Goal: Task Accomplishment & Management: Manage account settings

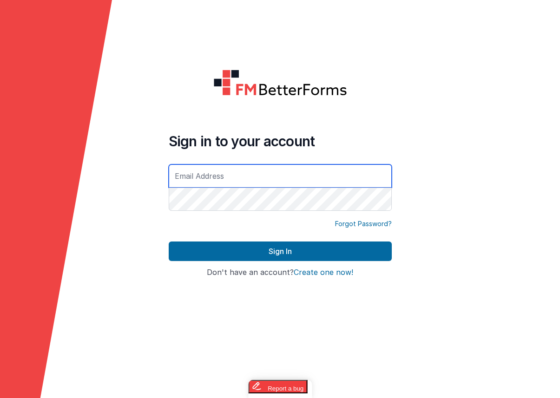
type input "[EMAIL_ADDRESS][DOMAIN_NAME]"
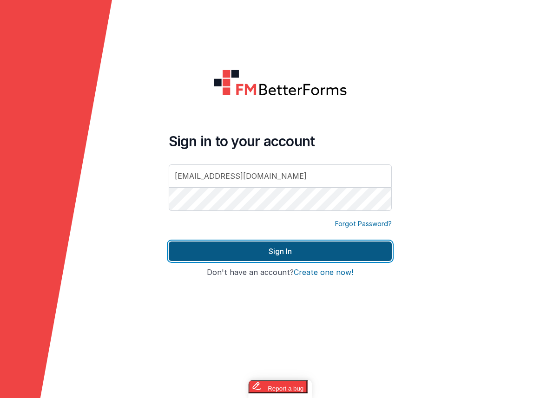
click at [193, 245] on button "Sign In" at bounding box center [280, 252] width 223 height 20
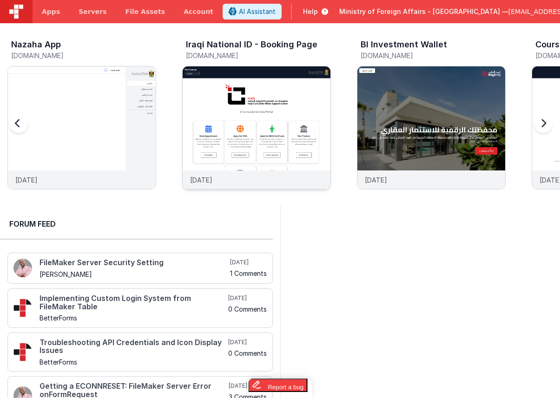
click at [268, 142] on img at bounding box center [257, 140] width 148 height 148
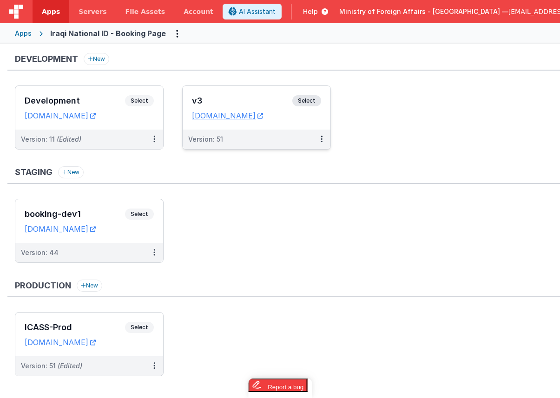
click at [310, 102] on span "Select" at bounding box center [306, 100] width 29 height 11
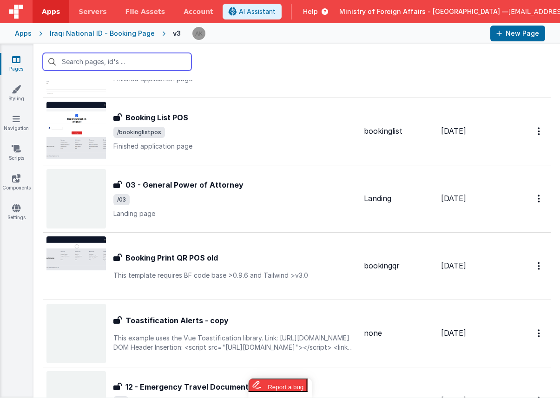
scroll to position [3176, 0]
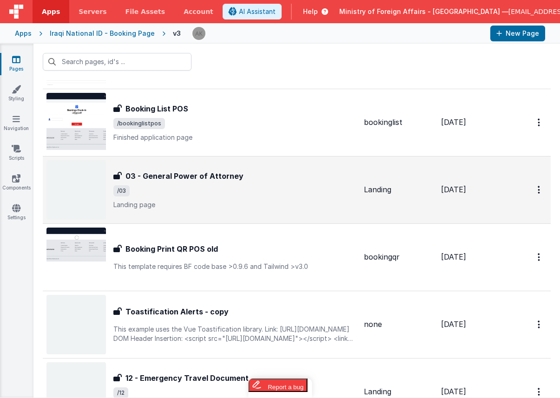
click at [73, 192] on img at bounding box center [75, 189] width 59 height 59
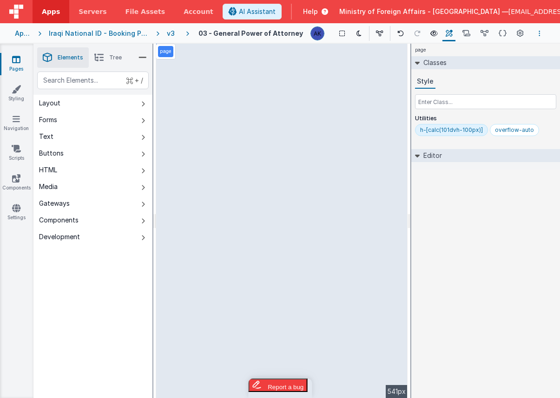
click at [541, 37] on button "Options" at bounding box center [539, 33] width 11 height 11
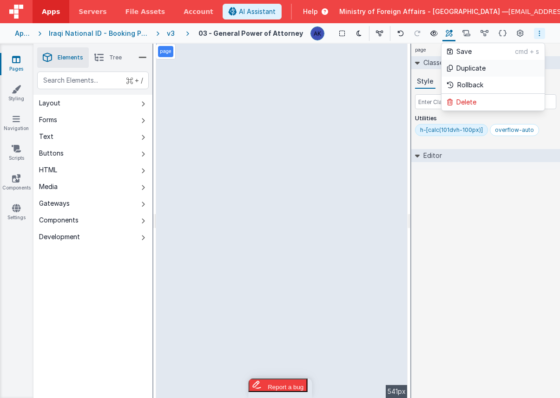
click at [502, 73] on link "Duplicate" at bounding box center [492, 68] width 103 height 17
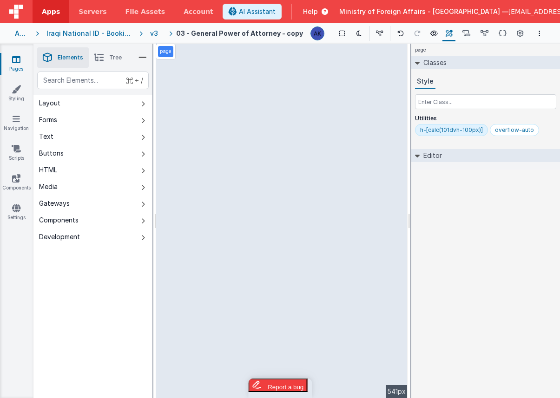
click at [269, 34] on h4 "03 - General Power of Attorney - copy" at bounding box center [239, 33] width 127 height 7
click at [224, 32] on input "03 - General Power of Attorney - copy" at bounding box center [251, 33] width 104 height 14
drag, startPoint x: 271, startPoint y: 32, endPoint x: 328, endPoint y: 33, distance: 57.2
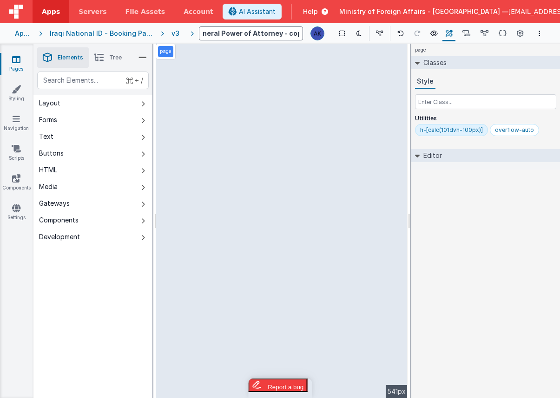
click at [328, 33] on div "03 - General Power of Attorney - copy Show Group Outlines Toggle Dark Mode Togg…" at bounding box center [369, 34] width 352 height 16
click at [204, 34] on input "03 - Mobile Consular Visit" at bounding box center [251, 33] width 104 height 14
type input "30 - Consular Visit Appointment"
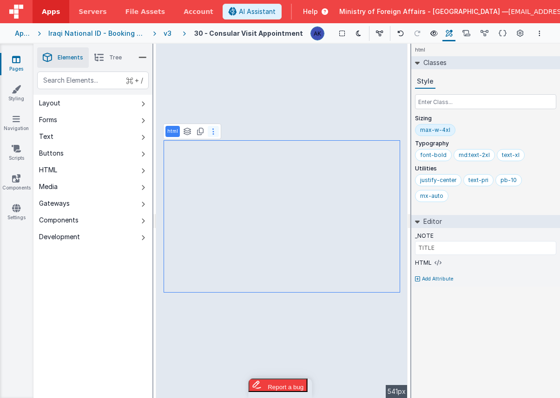
click at [213, 131] on icon at bounding box center [213, 131] width 2 height 7
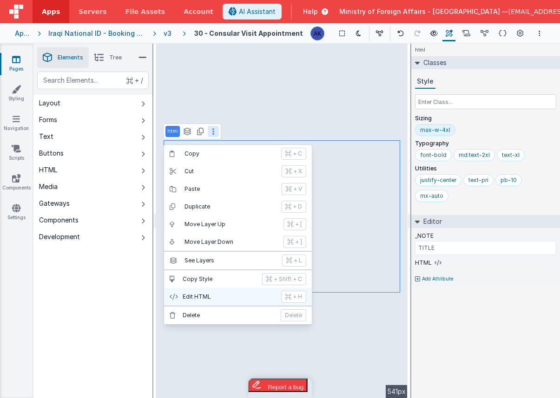
click at [236, 289] on button "Edit HTML + H" at bounding box center [238, 297] width 148 height 18
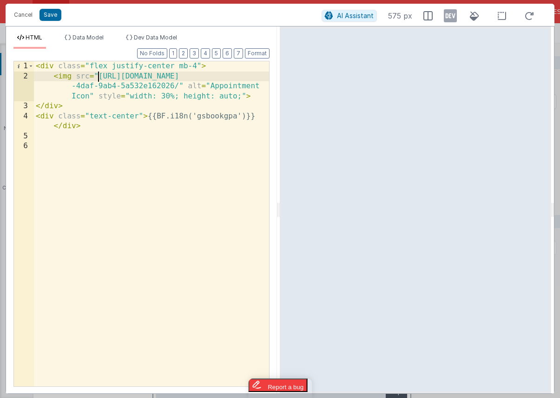
click at [99, 76] on div "< div class = "flex justify-center mb-4" > < img src = "https://ucarecdn.com/d9…" at bounding box center [151, 233] width 235 height 345
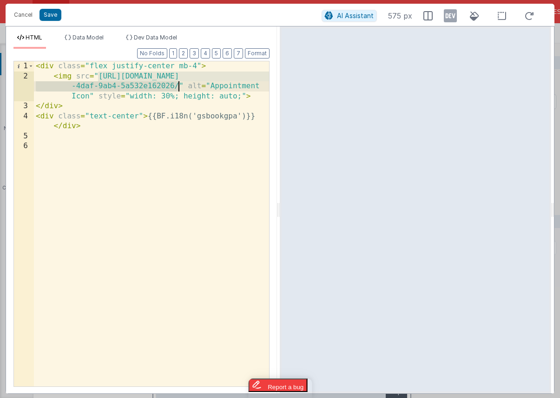
drag, startPoint x: 98, startPoint y: 73, endPoint x: 179, endPoint y: 87, distance: 82.0
click at [179, 87] on div "< div class = "flex justify-center mb-4" > < img src = "https://ucarecdn.com/d9…" at bounding box center [151, 233] width 235 height 345
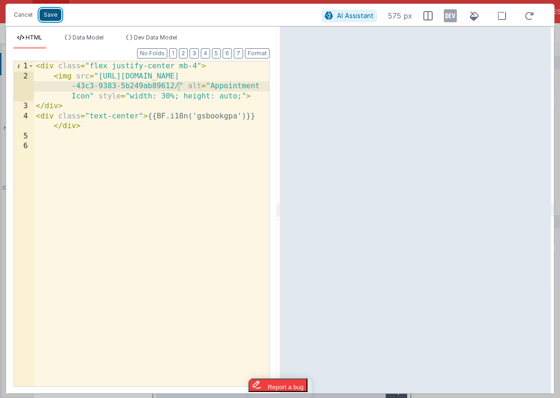
click at [54, 17] on button "Save" at bounding box center [50, 15] width 22 height 12
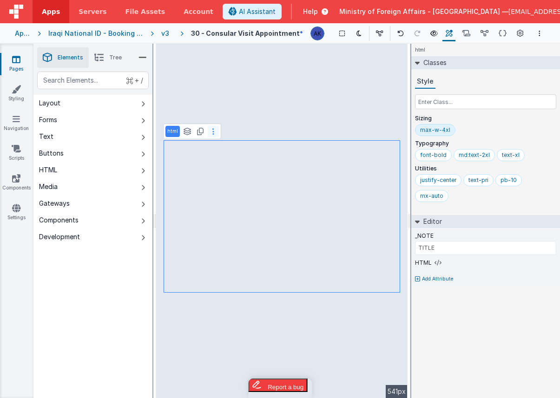
click at [216, 131] on button at bounding box center [213, 131] width 11 height 11
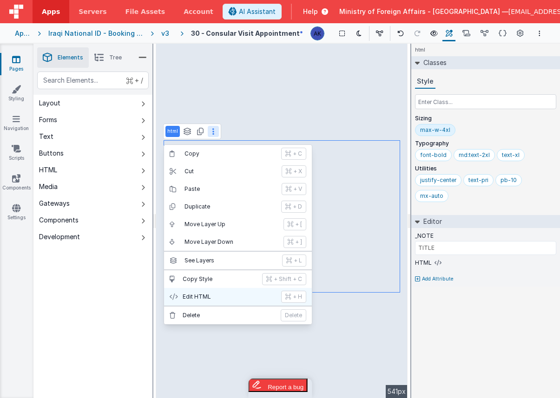
click at [201, 295] on p "Edit HTML" at bounding box center [229, 296] width 93 height 7
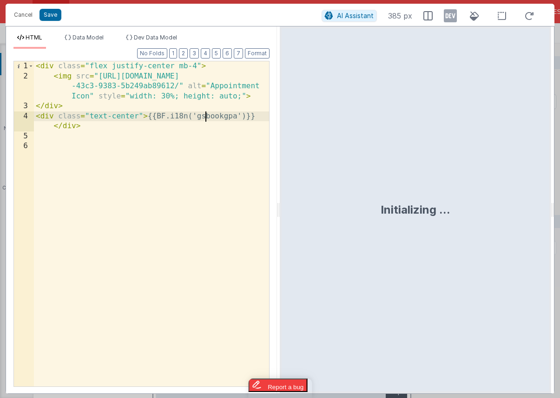
click at [206, 115] on div "< div class = "flex justify-center mb-4" > < img src = "https://ucarecdn.com/e1…" at bounding box center [151, 233] width 235 height 345
click at [46, 15] on button "Save" at bounding box center [50, 15] width 22 height 12
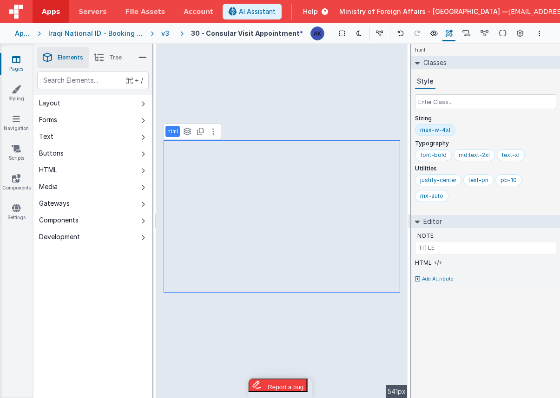
click at [243, 32] on h4 "30 - Consular Visit Appointment" at bounding box center [245, 33] width 109 height 7
click at [246, 33] on input "30 - Consular Visit Appointment" at bounding box center [248, 33] width 104 height 14
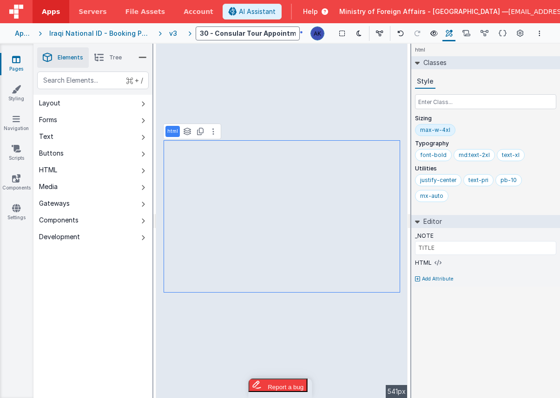
type input "30 - Consular Tours Appointment"
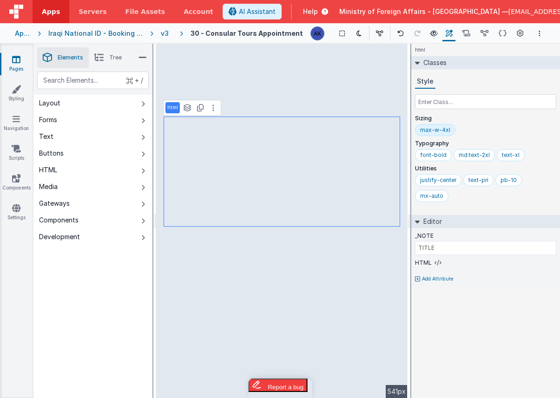
type input "BODY"
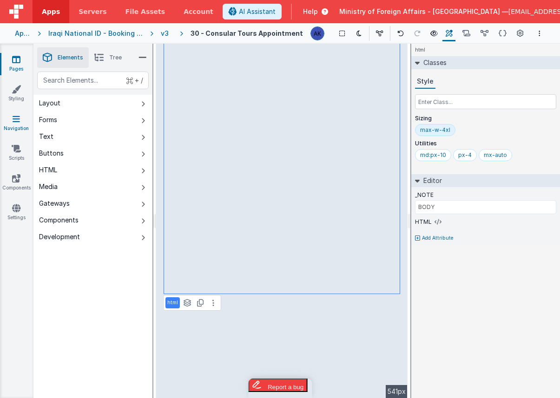
click at [20, 119] on icon at bounding box center [16, 118] width 7 height 9
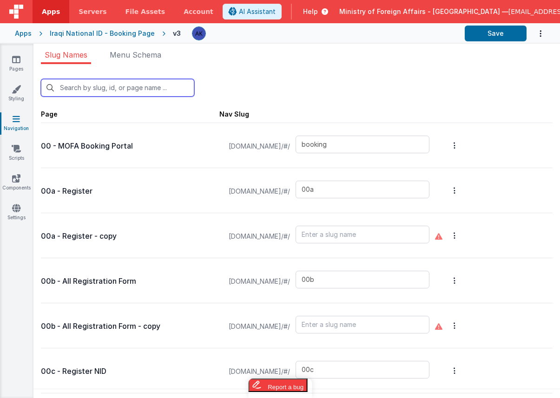
click at [108, 88] on input "text" at bounding box center [117, 88] width 153 height 18
type input "3"
type input "00c"
type input "00d"
type input "visa"
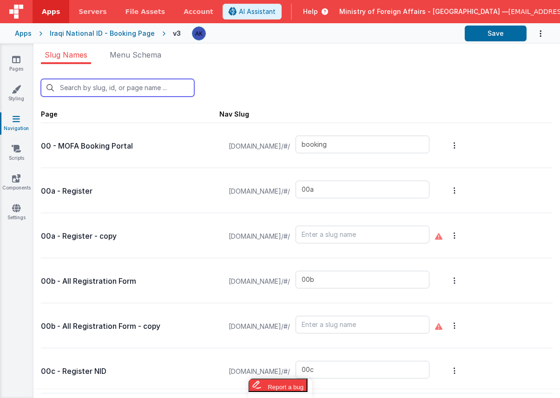
type input "00f"
type input "00g"
type input "00n"
type input "00r"
type input "qrscanforms"
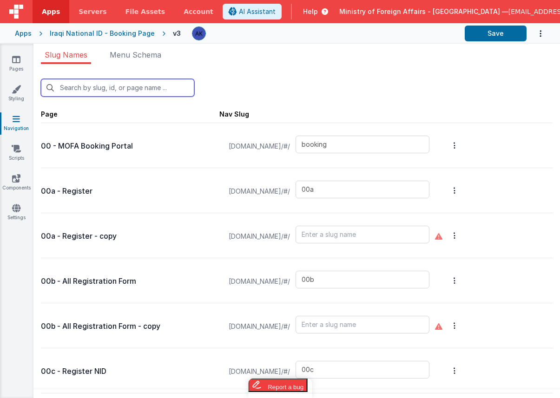
type input "02"
type input "03"
type input "04"
type input "05"
type input "07"
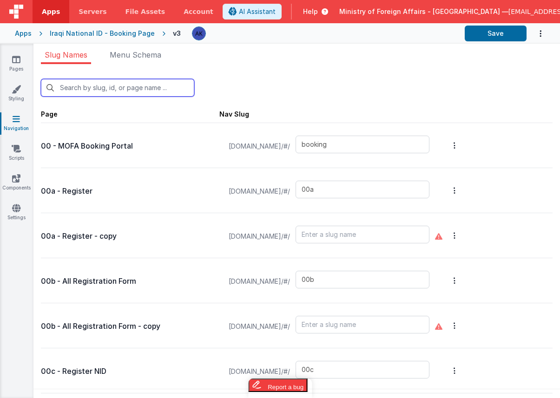
type input "08"
type input "09"
type input "10"
type input "birthcert"
type input "10i"
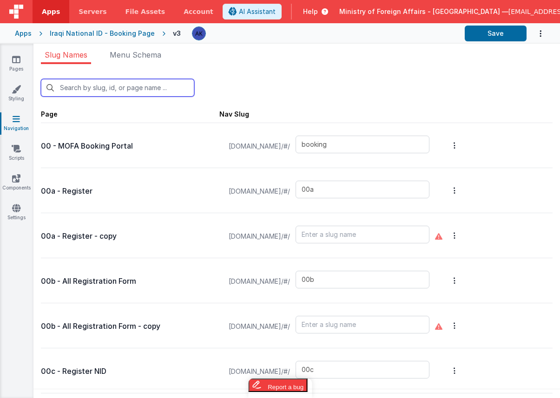
type input "birthqr"
type input "newbirth"
type input "11"
type input "deathcert"
type input "deathqr"
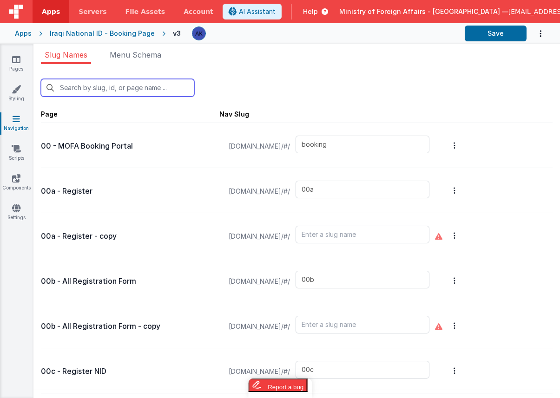
type input "newdeath"
type input "12"
type input "16"
type input "20"
type input "21"
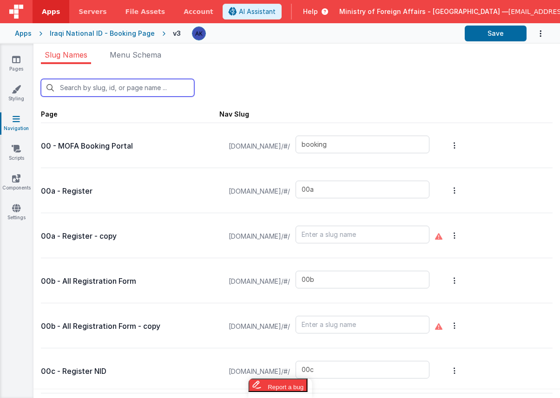
type input "22"
type input "test2"
type input "birth"
type input "birthapp"
type input "bookinglistpos"
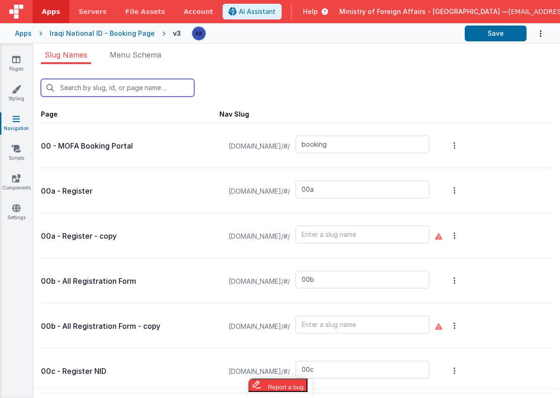
type input "confirmationpage"
type input "bookingqrpos"
type input "checkin"
type input "consularservices"
type input "exception"
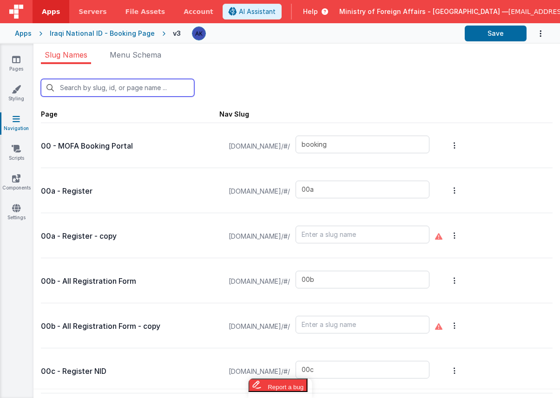
type input "exceptionqr"
type input "faq"
type input "default"
type input "missionchoice2"
type input "missions"
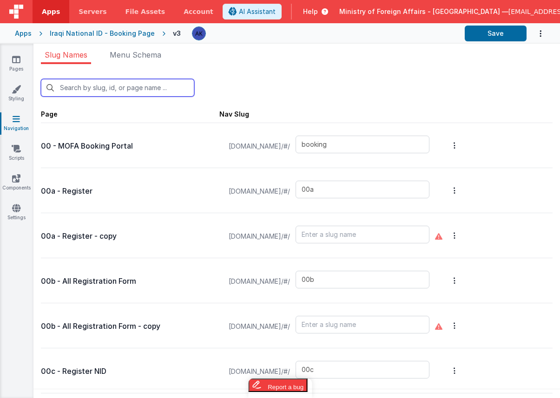
type input "missiondetails"
type input "offices"
type input "officesdetails"
type input "passportservices"
type input "qrscannerAR"
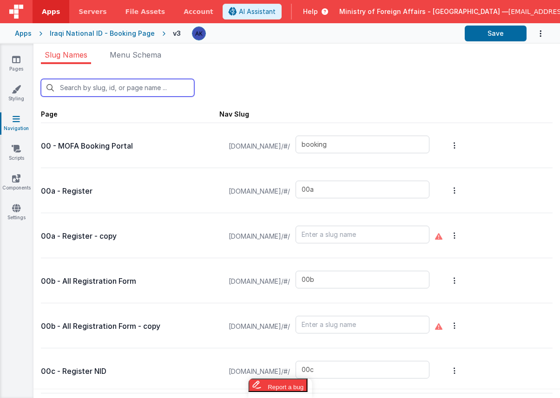
type input "support"
type input "confirmation"
type input "test"
type input "test-login"
type input "visaapp"
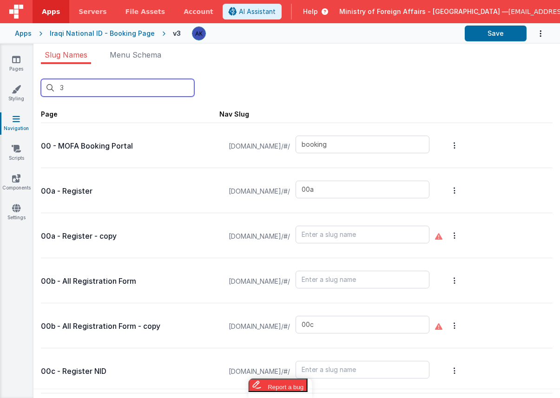
type input "30"
type input "00f"
type input "10i"
type input "deathqr"
type input "support"
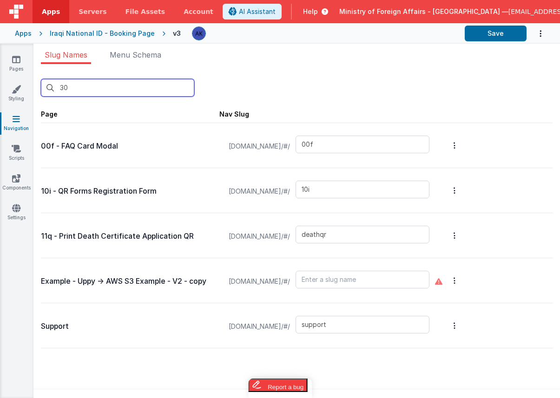
type input "30"
type input "00f"
type input "10i"
type input "deathqr"
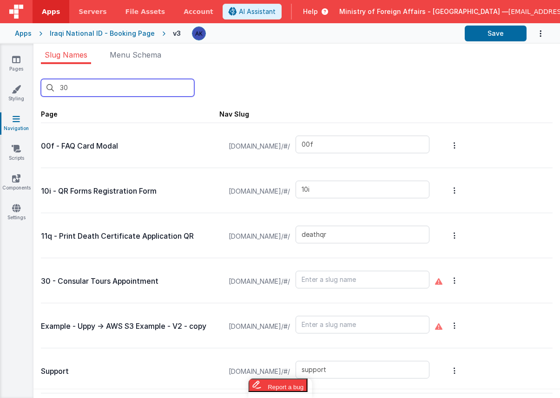
type input "3"
type input "booking"
type input "00a"
type input "00c"
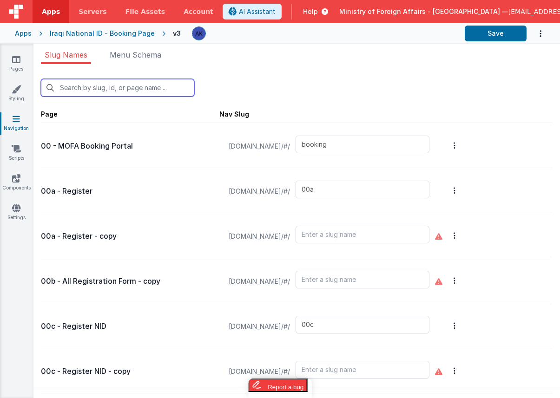
type input "00b"
type input "00c"
type input "00d"
type input "visa"
type input "00e"
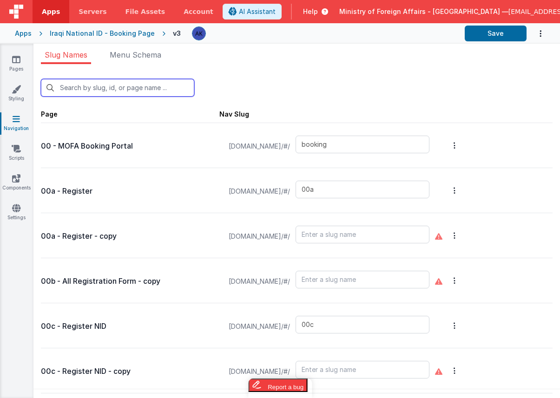
type input "00f"
type input "00g"
type input "00n"
type input "00r"
type input "qrscanforms"
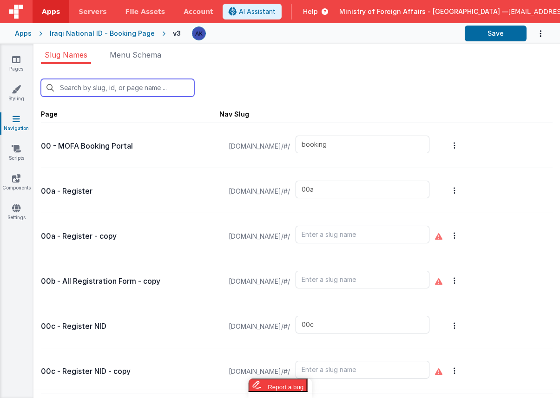
type input "02"
type input "03"
type input "04"
type input "05"
type input "07"
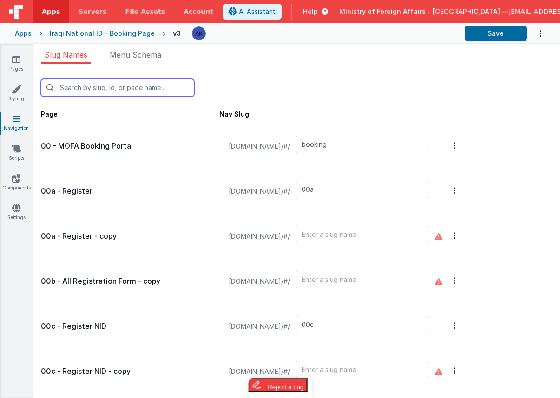
type input "08"
type input "09"
type input "10"
type input "birthcert"
type input "10i"
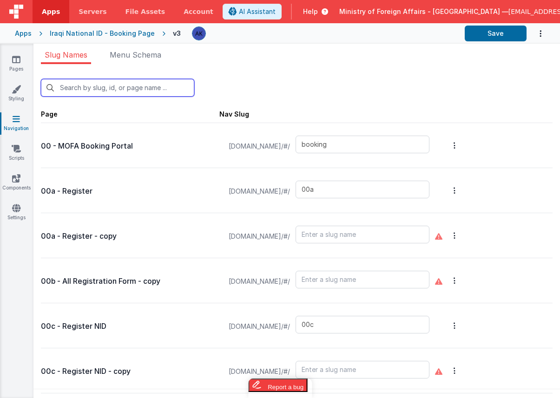
type input "birthqr"
type input "newbirth"
type input "11"
type input "deathcert"
type input "deathqr"
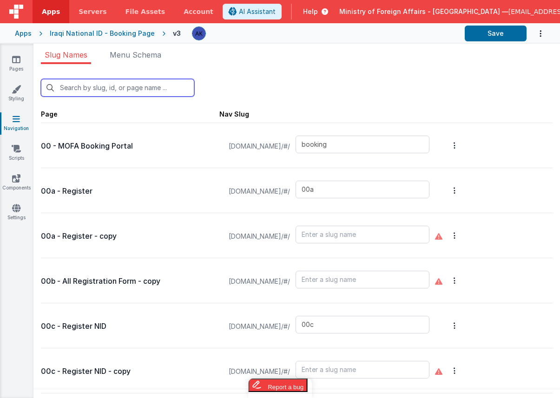
type input "newdeath"
type input "12"
type input "16"
type input "20"
type input "qrscanner"
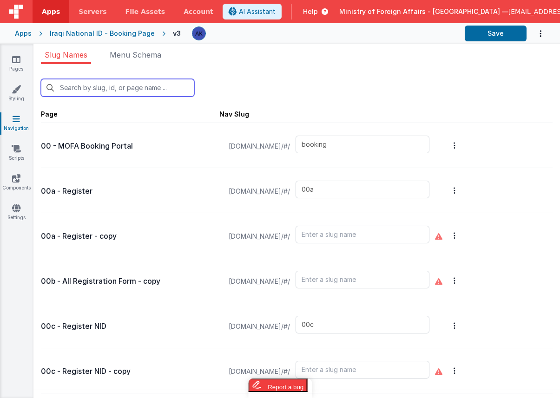
type input "20b"
type input "21"
type input "22"
type input "test2"
type input "aboutus"
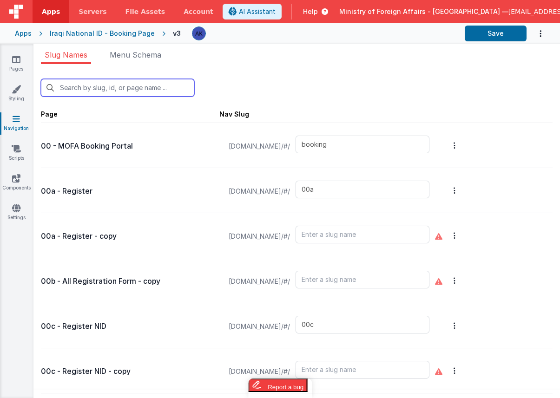
type input "authenticationservices"
type input "birth"
type input "birthapp"
type input "bookinglist"
type input "bookinglistpos"
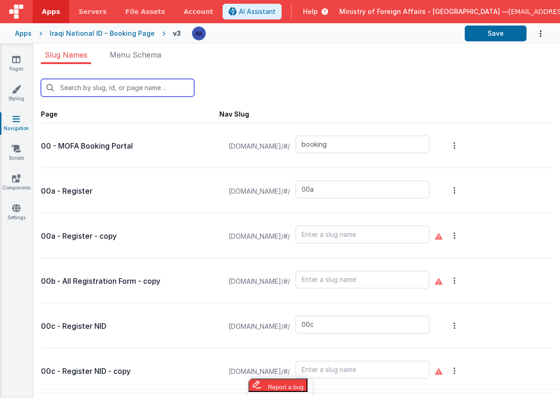
type input "confirmationpage"
type input "bookingqr"
type input "bookingqrpos"
type input "bookingqr2"
type input "checkin"
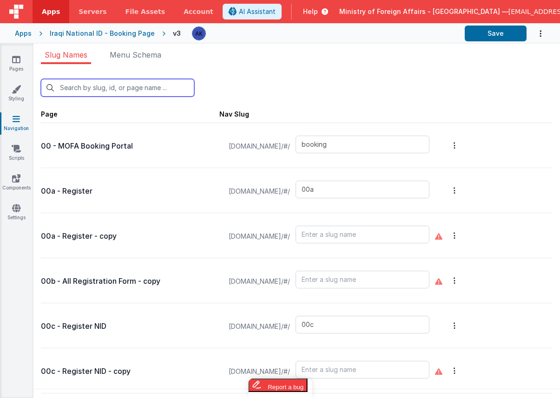
type input "checkinpos"
type input "consularservices"
type input "contactus"
type input "exception"
type input "exceptionqr"
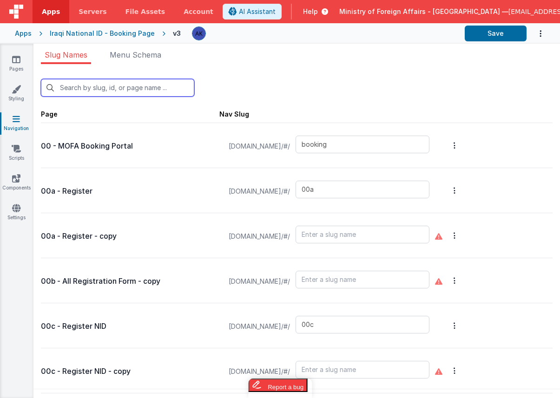
type input "faq"
type input "t"
type input "default"
type input "2"
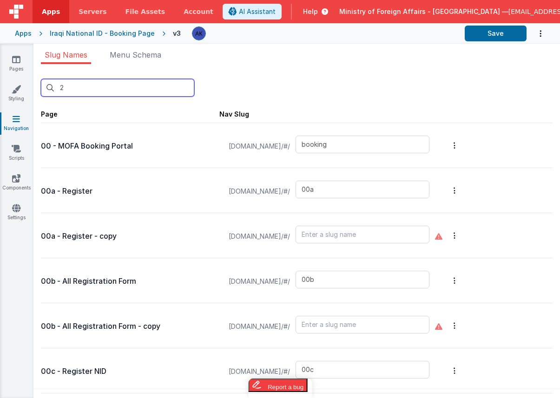
type input "00b"
type input "00c"
type input "visa"
type input "00e"
type input "00f"
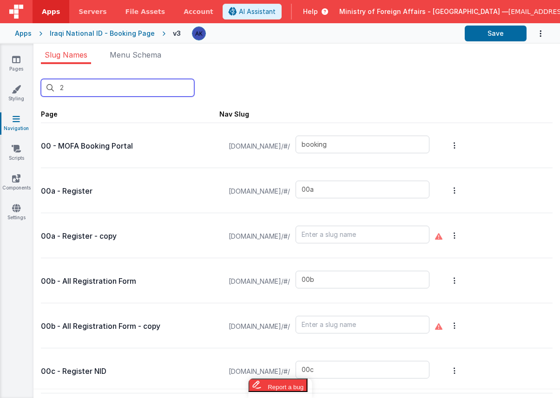
type input "00g"
type input "00n"
type input "00r"
type input "qrscanforms"
type input "02"
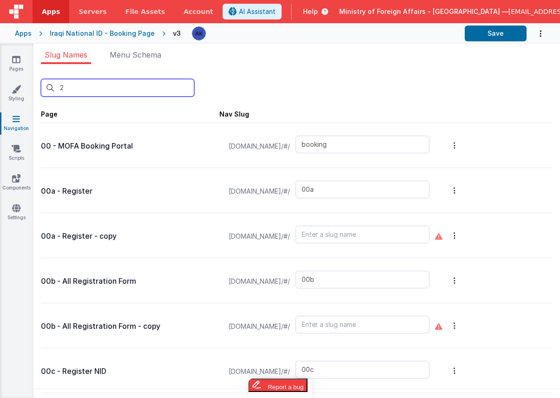
type input "03"
type input "05"
type input "07"
type input "08"
type input "10"
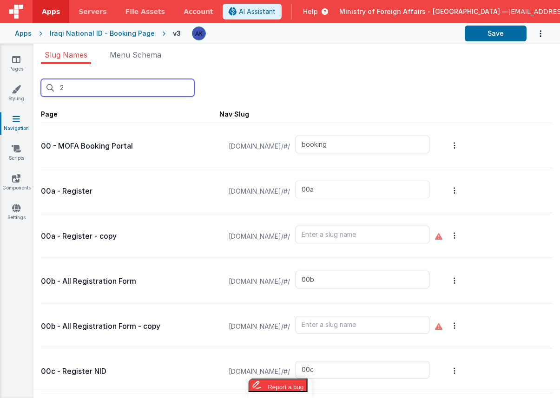
type input "birthcert"
type input "10i"
type input "birthqr"
type input "newbirth"
type input "11"
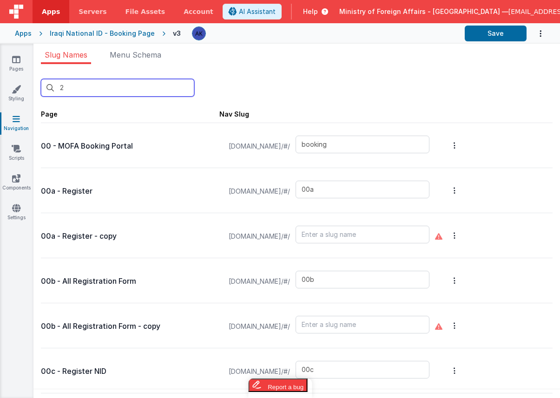
type input "deathcert"
type input "deathqr"
type input "12"
type input "20"
type input "qrscanner"
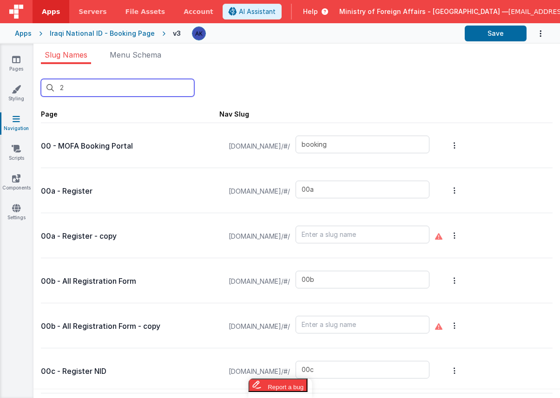
type input "20b"
type input "21"
type input "22"
type input "test2"
type input "aboutus"
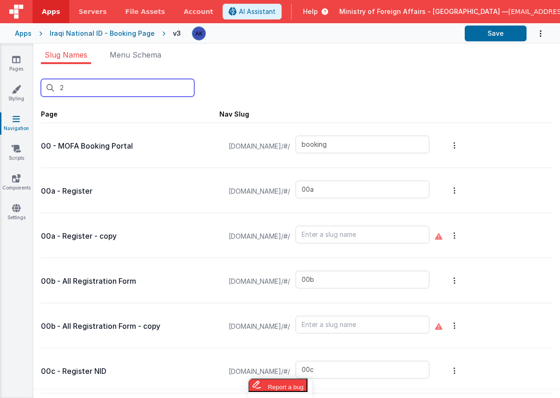
type input "authenticationservices"
type input "birth"
type input "bookinglist"
type input "bookinglistpos"
type input "confirmationpage"
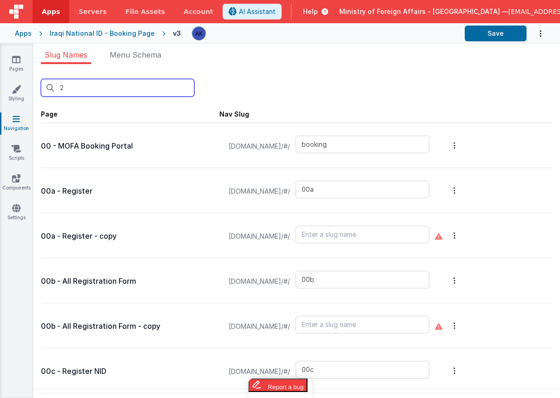
type input "bookingqr"
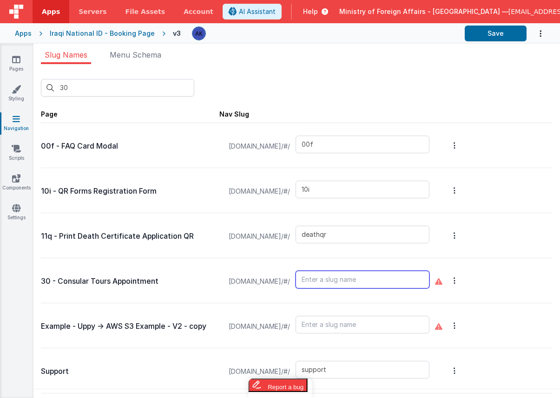
click at [370, 287] on input "text" at bounding box center [362, 280] width 134 height 18
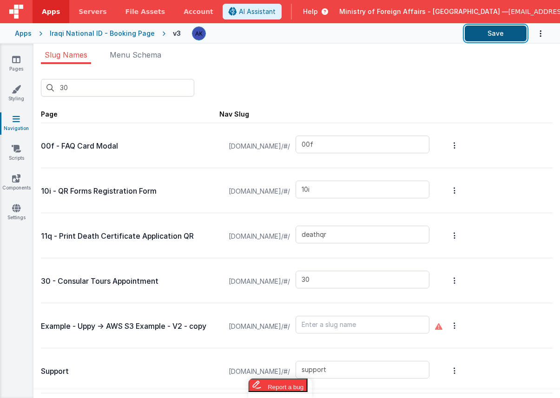
click at [509, 33] on button "Save" at bounding box center [496, 34] width 62 height 16
click at [19, 65] on link "Pages" at bounding box center [16, 64] width 33 height 19
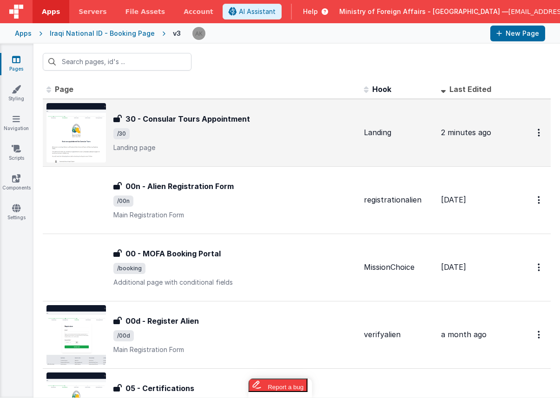
click at [92, 140] on img at bounding box center [75, 132] width 59 height 59
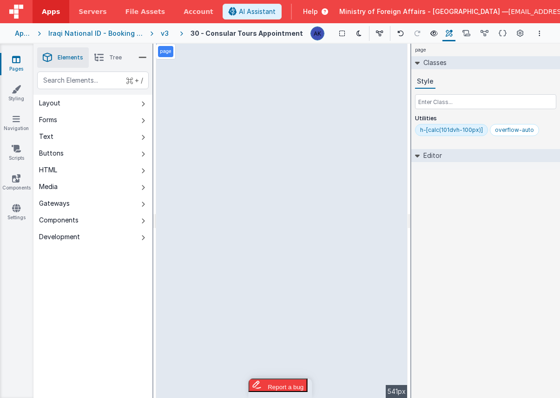
click at [341, 249] on div "page --> 541px" at bounding box center [281, 221] width 251 height 354
click at [283, 267] on div "page --> 541px" at bounding box center [281, 221] width 251 height 354
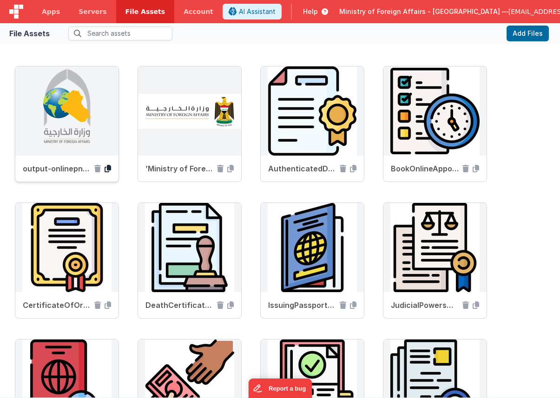
click at [107, 168] on icon at bounding box center [108, 168] width 7 height 7
click at [110, 168] on icon at bounding box center [108, 168] width 7 height 7
click at [59, 11] on link "Apps" at bounding box center [51, 11] width 37 height 23
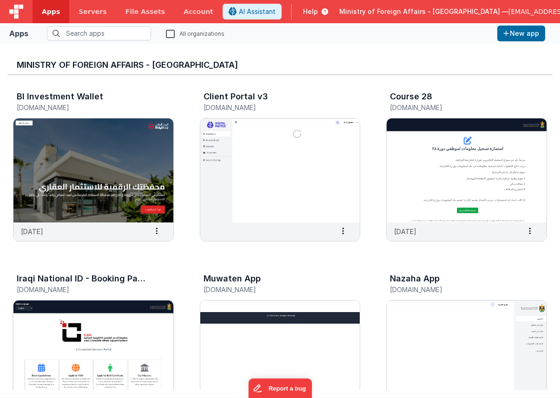
click at [137, 341] on img at bounding box center [93, 353] width 160 height 104
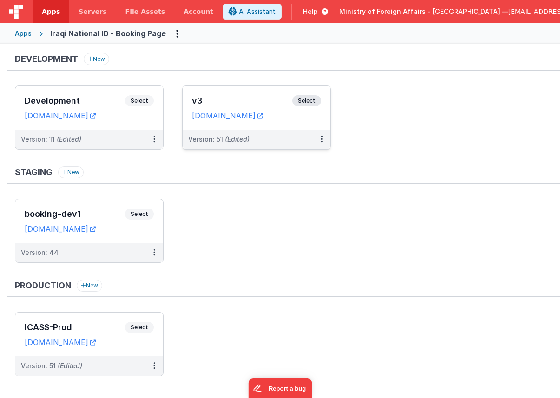
click at [307, 99] on span "Select" at bounding box center [306, 100] width 29 height 11
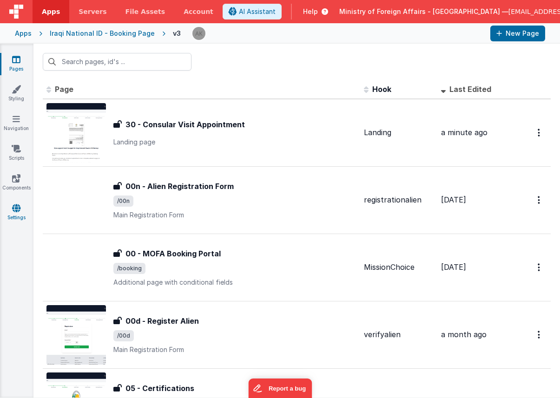
click at [15, 212] on icon at bounding box center [16, 207] width 8 height 9
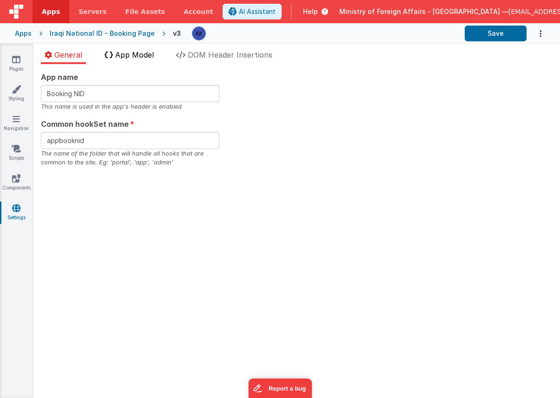
click at [148, 53] on span "App Model" at bounding box center [134, 54] width 39 height 9
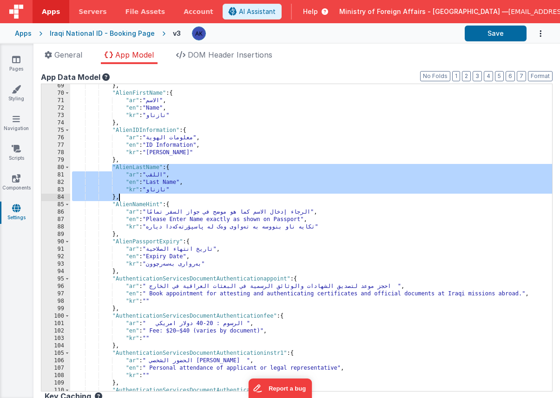
drag, startPoint x: 112, startPoint y: 167, endPoint x: 124, endPoint y: 200, distance: 35.1
click at [124, 200] on div "} , "AlienFirstName" : { "ar" : "الاسم" , "en" : "Name" , "kr" : "نازناو" } , "…" at bounding box center [311, 243] width 482 height 322
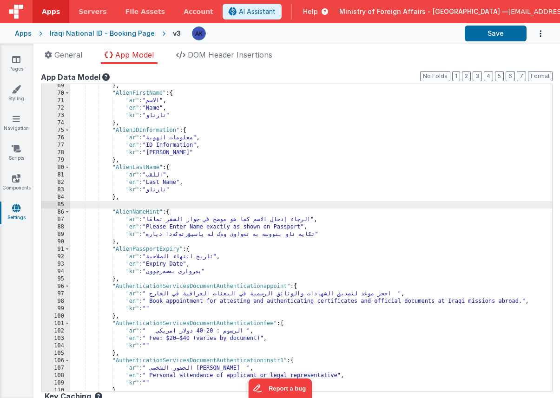
paste textarea
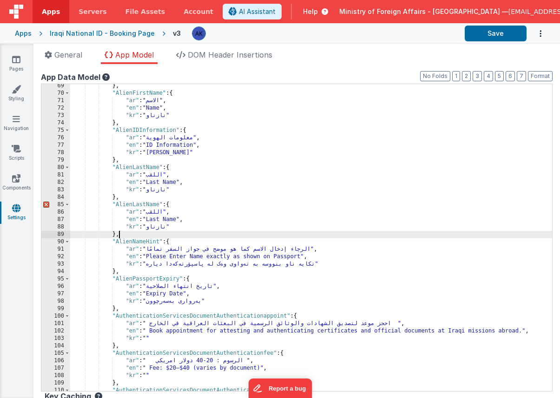
click at [145, 207] on div "} , "AlienFirstName" : { "ar" : "الاسم" , "en" : "Name" , "kr" : "نازناو" } , "…" at bounding box center [311, 243] width 482 height 322
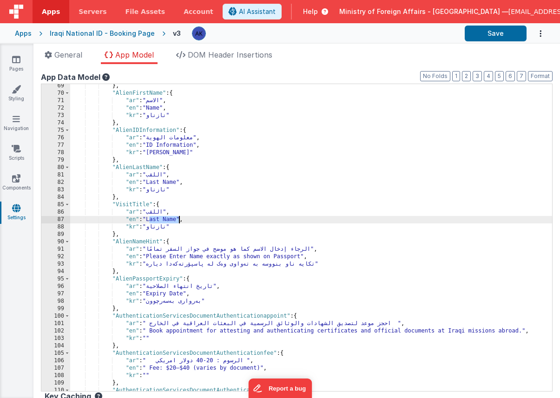
drag, startPoint x: 148, startPoint y: 219, endPoint x: 180, endPoint y: 216, distance: 31.7
click at [180, 216] on div "} , "AlienFirstName" : { "ar" : "الاسم" , "en" : "Name" , "kr" : "نازناو" } , "…" at bounding box center [311, 243] width 482 height 322
drag, startPoint x: 149, startPoint y: 219, endPoint x: 237, endPoint y: 220, distance: 88.3
click at [237, 220] on div "} , "AlienFirstName" : { "ar" : "الاسم" , "en" : "Name" , "kr" : "نازناو" } , "…" at bounding box center [311, 243] width 482 height 322
click at [233, 220] on div "} , "AlienFirstName" : { "ar" : "الاسم" , "en" : "Name" , "kr" : "نازناو" } , "…" at bounding box center [311, 243] width 482 height 322
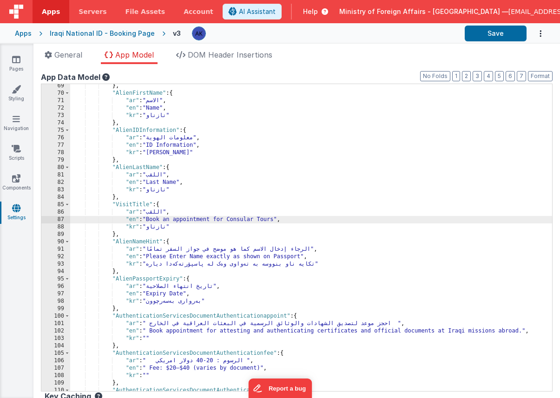
click at [156, 211] on div "} , "AlienFirstName" : { "ar" : "الاسم" , "en" : "Name" , "kr" : "نازناو" } , "…" at bounding box center [311, 243] width 482 height 322
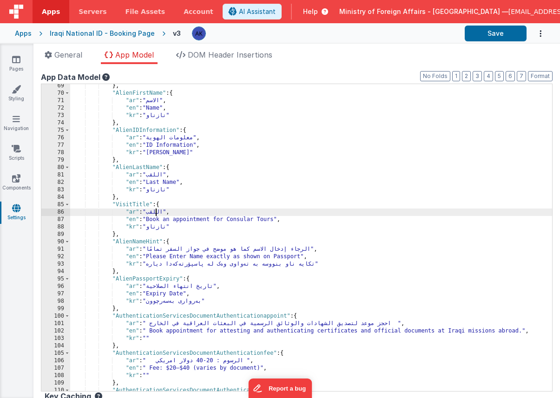
click at [156, 211] on div "} , "AlienFirstName" : { "ar" : "الاسم" , "en" : "Name" , "kr" : "نازناو" } , "…" at bounding box center [311, 243] width 482 height 322
click at [153, 230] on div "} , "AlienFirstName" : { "ar" : "الاسم" , "en" : "Name" , "kr" : "نازناو" } , "…" at bounding box center [311, 243] width 482 height 322
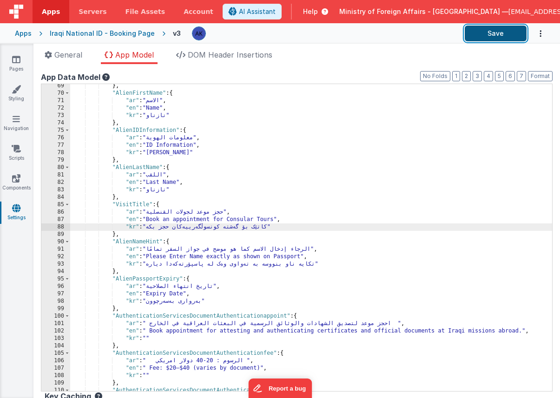
click at [487, 35] on button "Save" at bounding box center [496, 34] width 62 height 16
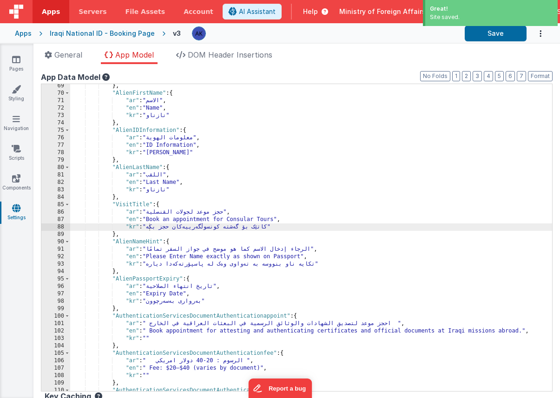
click at [131, 204] on div "} , "AlienFirstName" : { "ar" : "الاسم" , "en" : "Name" , "kr" : "نازناو" } , "…" at bounding box center [311, 243] width 482 height 322
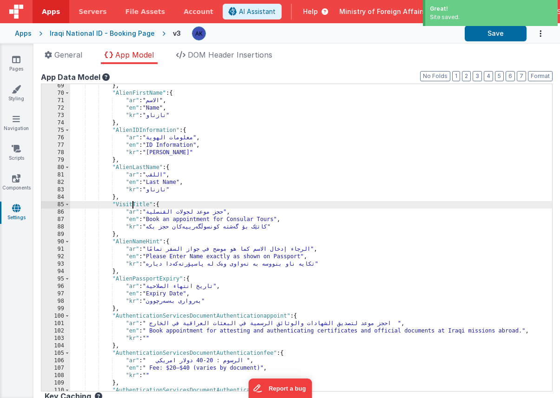
click at [131, 204] on div "} , "AlienFirstName" : { "ar" : "الاسم" , "en" : "Name" , "kr" : "نازناو" } , "…" at bounding box center [311, 243] width 482 height 322
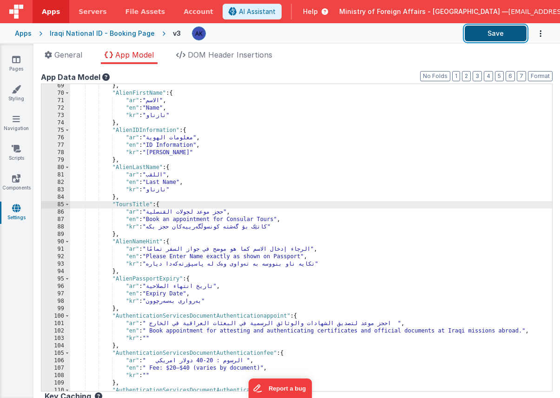
click at [499, 39] on button "Save" at bounding box center [496, 34] width 62 height 16
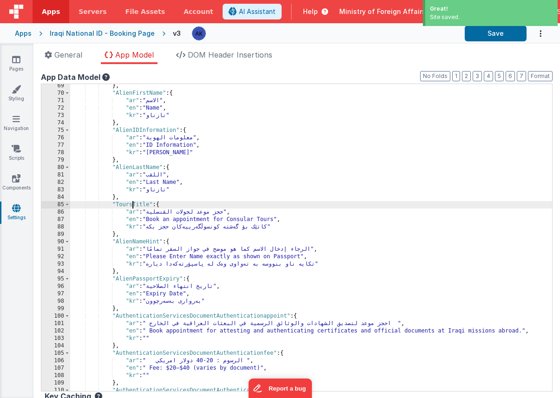
click at [133, 203] on div "} , "AlienFirstName" : { "ar" : "الاسم" , "en" : "Name" , "kr" : "نازناو" } , "…" at bounding box center [311, 243] width 482 height 322
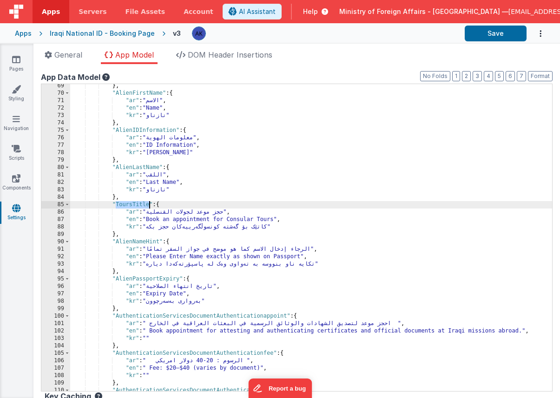
click at [112, 205] on div "} , "AlienFirstName" : { "ar" : "الاسم" , "en" : "Name" , "kr" : "نازناو" } , "…" at bounding box center [311, 243] width 482 height 322
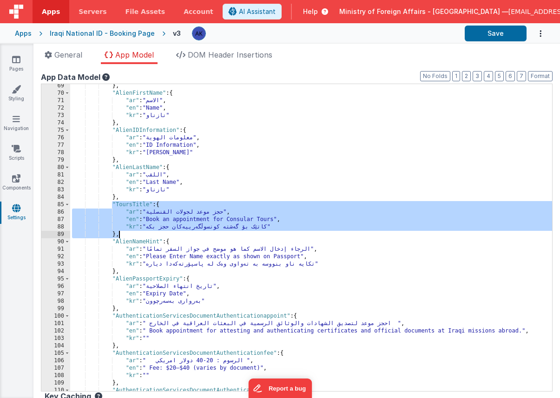
drag, startPoint x: 112, startPoint y: 205, endPoint x: 133, endPoint y: 236, distance: 38.1
click at [133, 236] on div "} , "AlienFirstName" : { "ar" : "الاسم" , "en" : "Name" , "kr" : "نازناو" } , "…" at bounding box center [311, 243] width 482 height 322
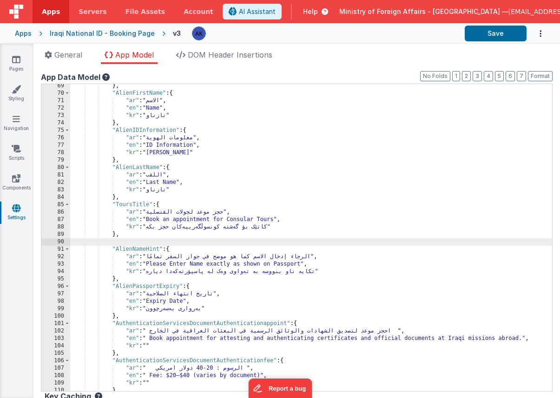
paste textarea
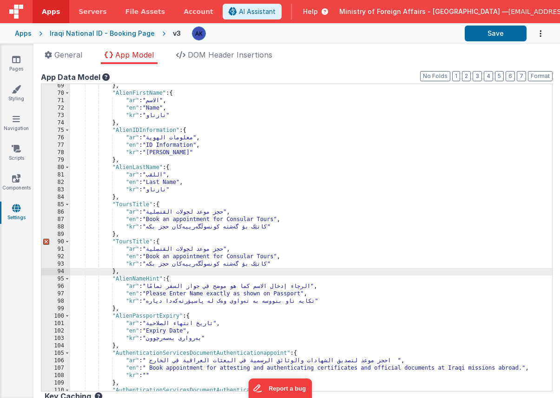
click at [149, 242] on div "} , "AlienFirstName" : { "ar" : "الاسم" , "en" : "Name" , "kr" : "نازناو" } , "…" at bounding box center [311, 243] width 482 height 322
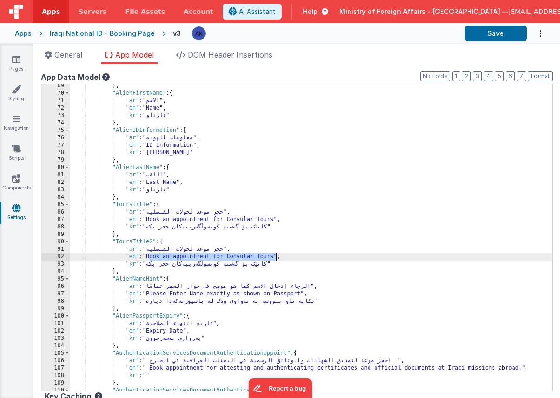
drag, startPoint x: 149, startPoint y: 256, endPoint x: 276, endPoint y: 256, distance: 127.8
click at [276, 256] on div "} , "AlienFirstName" : { "ar" : "الاسم" , "en" : "Name" , "kr" : "نازناو" } , "…" at bounding box center [311, 243] width 482 height 322
drag, startPoint x: 150, startPoint y: 256, endPoint x: 414, endPoint y: 256, distance: 264.4
click at [414, 256] on div "} , "AlienFirstName" : { "ar" : "الاسم" , "en" : "Name" , "kr" : "نازناو" } , "…" at bounding box center [311, 243] width 482 height 322
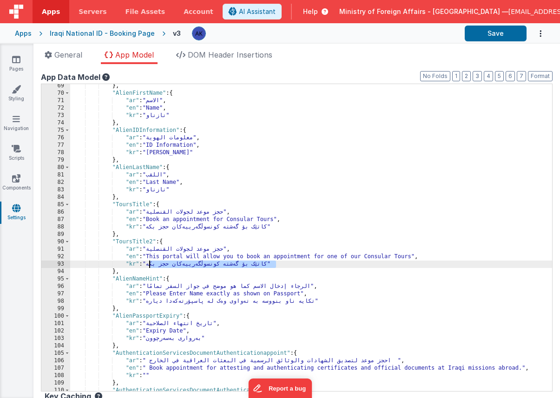
drag, startPoint x: 151, startPoint y: 264, endPoint x: 276, endPoint y: 264, distance: 125.4
click at [276, 264] on div "} , "AlienFirstName" : { "ar" : "الاسم" , "en" : "Name" , "kr" : "نازناو" } , "…" at bounding box center [311, 243] width 482 height 322
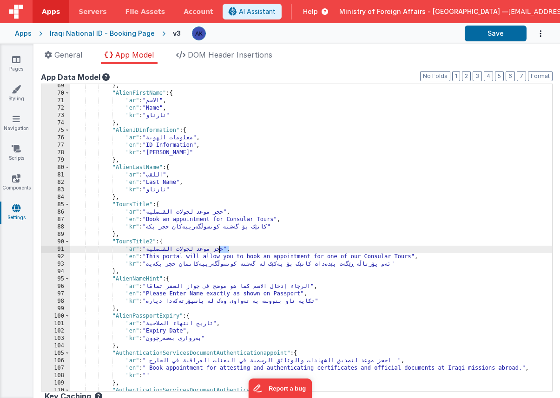
drag, startPoint x: 148, startPoint y: 251, endPoint x: 219, endPoint y: 246, distance: 71.2
click at [219, 246] on div "} , "AlienFirstName" : { "ar" : "الاسم" , "en" : "Name" , "kr" : "نازناو" } , "…" at bounding box center [311, 243] width 482 height 322
drag, startPoint x: 150, startPoint y: 248, endPoint x: 226, endPoint y: 249, distance: 76.2
click at [226, 249] on div "} , "AlienFirstName" : { "ar" : "الاسم" , "en" : "Name" , "kr" : "نازناو" } , "…" at bounding box center [311, 243] width 482 height 322
click at [138, 241] on div "} , "AlienFirstName" : { "ar" : "الاسم" , "en" : "Name" , "kr" : "نازناو" } , "…" at bounding box center [311, 243] width 482 height 322
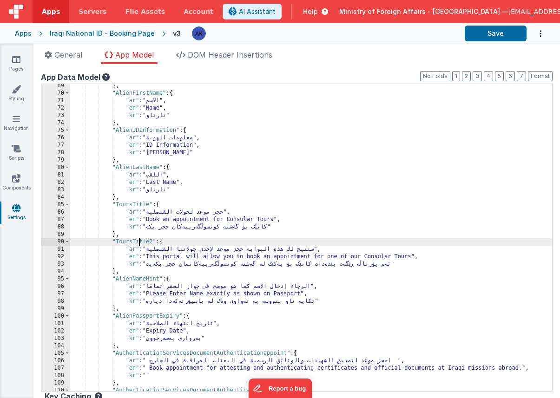
click at [138, 241] on div "} , "AlienFirstName" : { "ar" : "الاسم" , "en" : "Name" , "kr" : "نازناو" } , "…" at bounding box center [311, 243] width 482 height 322
click at [498, 30] on button "Save" at bounding box center [496, 34] width 62 height 16
click at [20, 60] on icon at bounding box center [16, 59] width 8 height 9
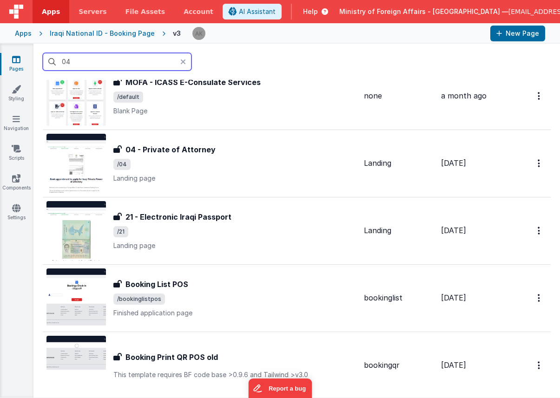
scroll to position [466, 0]
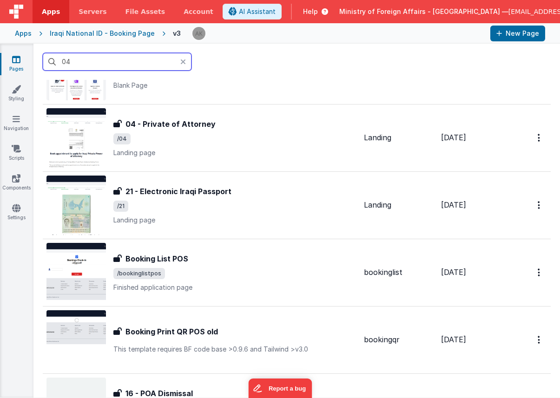
type input "0"
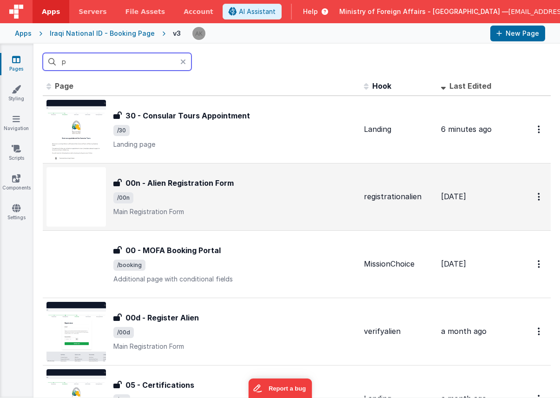
scroll to position [0, 0]
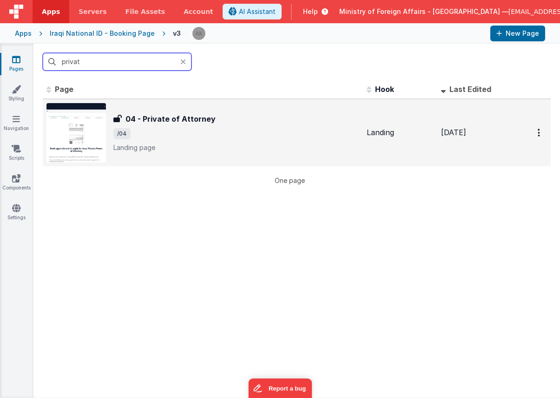
type input "privat"
click at [68, 125] on img at bounding box center [75, 132] width 59 height 59
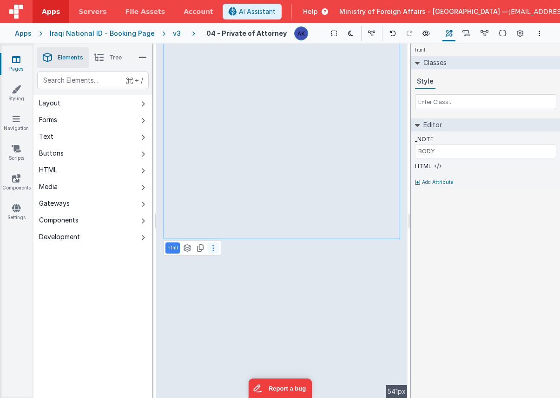
click at [213, 248] on icon at bounding box center [213, 247] width 2 height 7
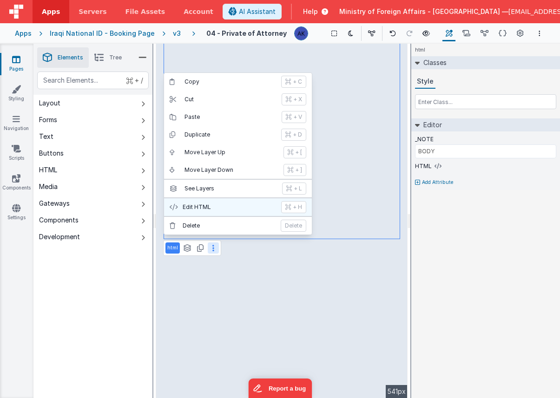
click at [204, 209] on p "Edit HTML" at bounding box center [229, 206] width 93 height 7
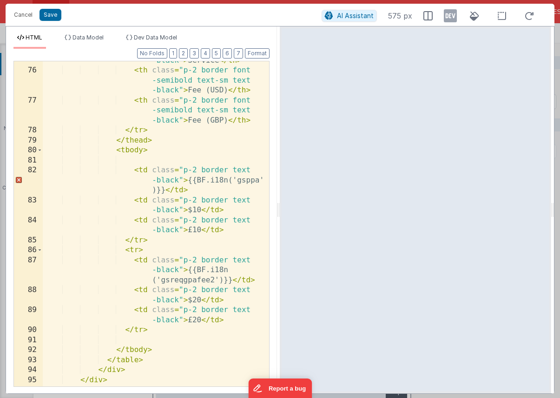
scroll to position [1073, 0]
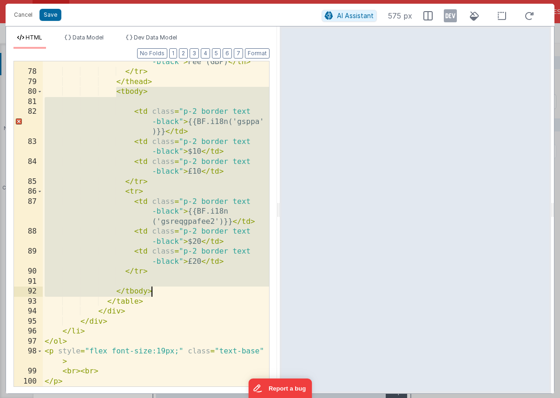
drag, startPoint x: 114, startPoint y: 92, endPoint x: 167, endPoint y: 287, distance: 202.5
click at [167, 287] on div "< th class = "p-2 border font -semibold text-sm text -black" > Fee (GBP) </ th …" at bounding box center [156, 219] width 226 height 365
click at [156, 273] on div "< th class = "p-2 border font -semibold text-sm text -black" > Fee (GBP) </ th …" at bounding box center [156, 219] width 226 height 365
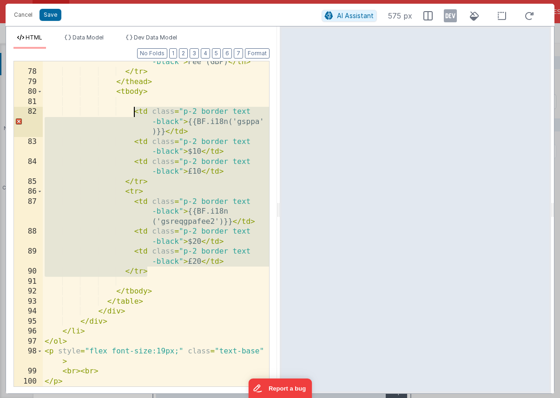
drag, startPoint x: 154, startPoint y: 270, endPoint x: 133, endPoint y: 112, distance: 159.8
click at [133, 112] on div "< th class = "p-2 border font -semibold text-sm text -black" > Fee (GBP) </ th …" at bounding box center [156, 219] width 226 height 365
click at [18, 12] on button "Cancel" at bounding box center [23, 14] width 28 height 13
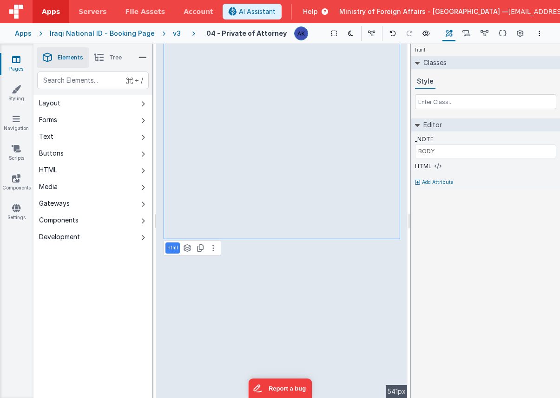
click at [173, 33] on div "v3" at bounding box center [179, 33] width 12 height 9
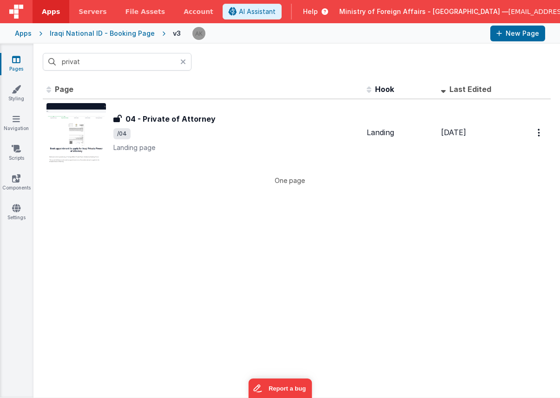
click at [186, 62] on div at bounding box center [185, 62] width 11 height 18
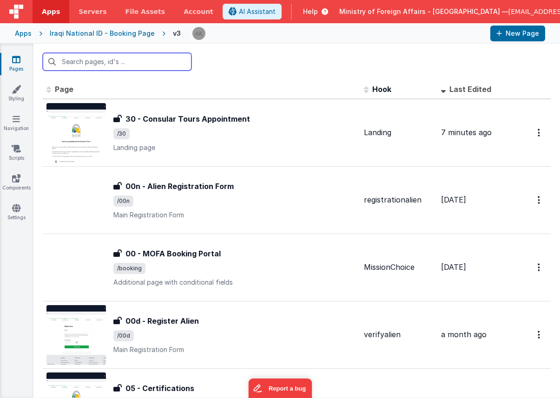
click at [149, 63] on input "text" at bounding box center [117, 62] width 149 height 18
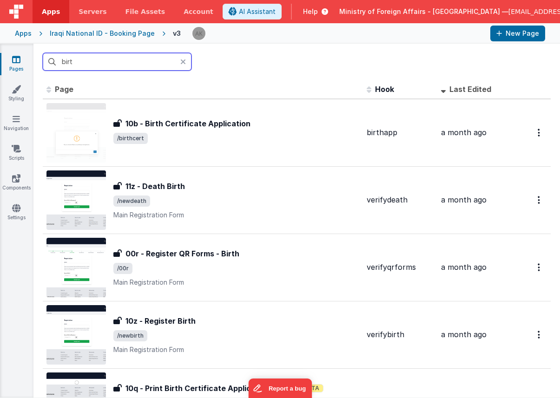
type input "birth"
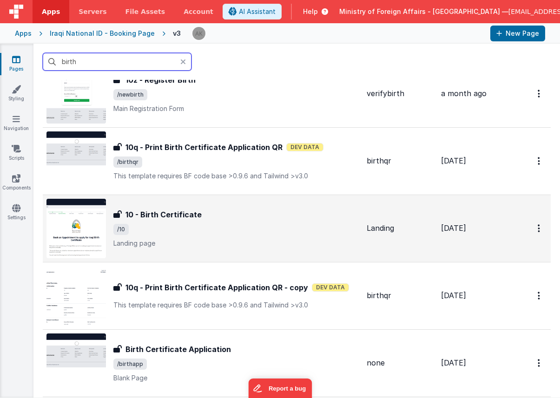
scroll to position [248, 0]
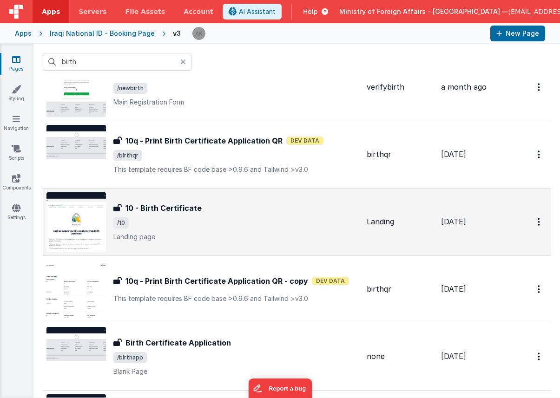
click at [86, 222] on img at bounding box center [75, 221] width 59 height 59
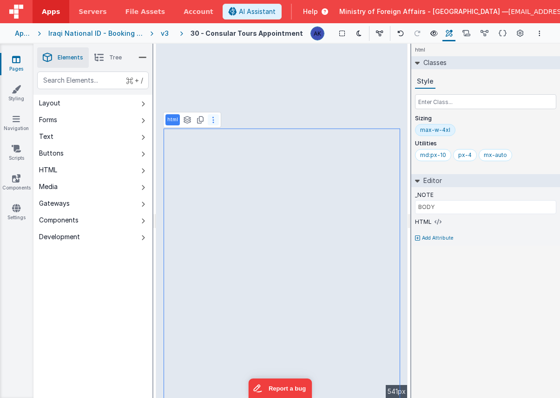
click at [215, 121] on button at bounding box center [213, 119] width 11 height 11
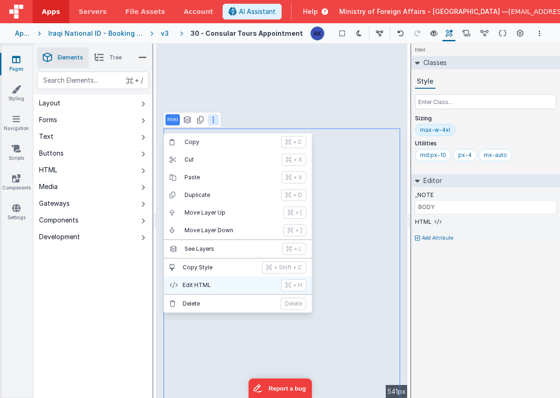
click at [199, 282] on p "Edit HTML" at bounding box center [229, 285] width 93 height 7
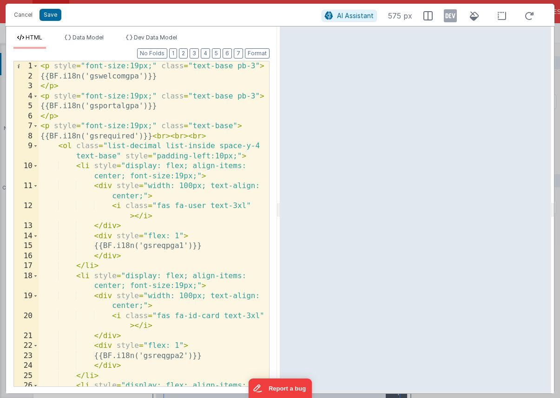
click at [137, 110] on div "< p style = "font-size:19px;" class = "text-base pb-3" > {{BF.i18n('gswelcomgpa…" at bounding box center [154, 238] width 230 height 355
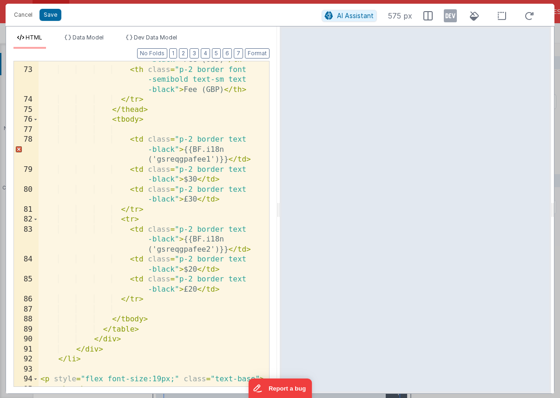
scroll to position [1009, 0]
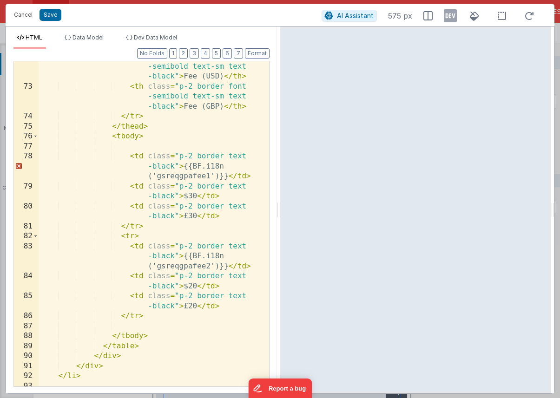
click at [157, 315] on div "< th class = "p-2 border font -semibold text-sm text -black" > Fee (USD) </ th …" at bounding box center [154, 234] width 230 height 365
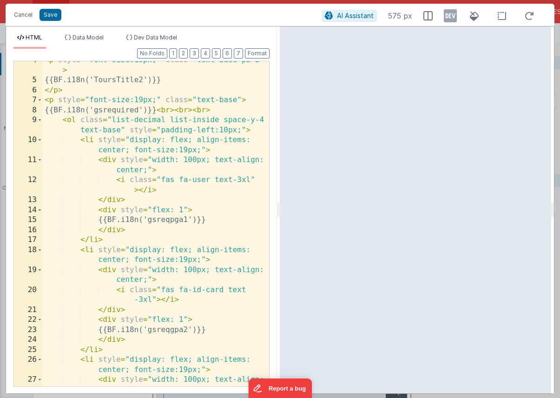
scroll to position [38, 0]
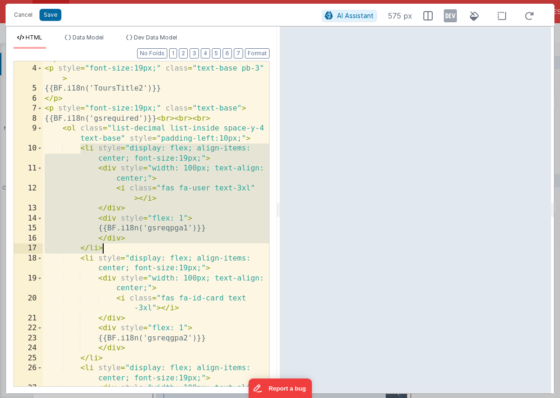
drag, startPoint x: 80, startPoint y: 146, endPoint x: 119, endPoint y: 251, distance: 112.0
click at [119, 251] on div "</ p > < p style = "font-size:19px;" class = "text-base pb-3" > {{BF.i18n('Tour…" at bounding box center [156, 231] width 226 height 355
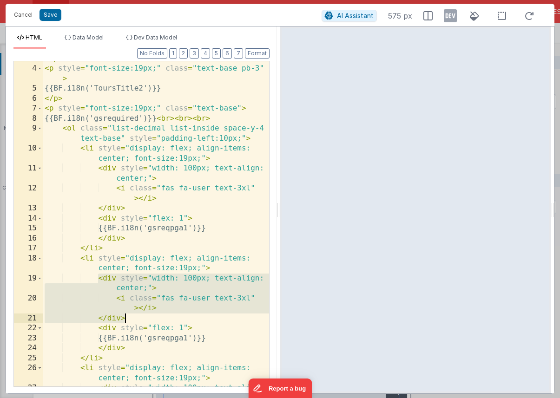
drag, startPoint x: 98, startPoint y: 279, endPoint x: 141, endPoint y: 315, distance: 56.3
click at [141, 315] on div "</ p > < p style = "font-size:19px;" class = "text-base pb-3" > {{BF.i18n('Tour…" at bounding box center [156, 231] width 226 height 355
click at [147, 195] on div "</ p > < p style = "font-size:19px;" class = "text-base pb-3" > {{BF.i18n('Tour…" at bounding box center [156, 231] width 226 height 355
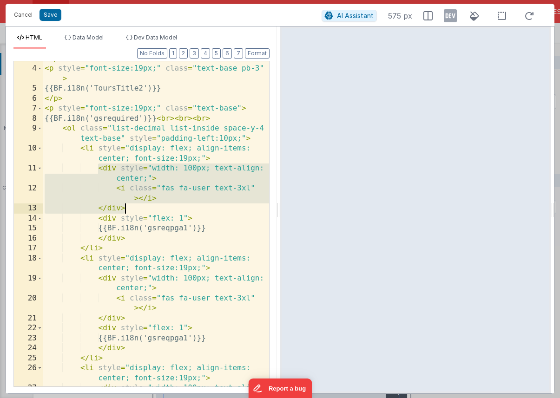
drag, startPoint x: 100, startPoint y: 168, endPoint x: 181, endPoint y: 207, distance: 89.8
click at [181, 207] on div "</ p > < p style = "font-size:19px;" class = "text-base pb-3" > {{BF.i18n('Tour…" at bounding box center [156, 231] width 226 height 355
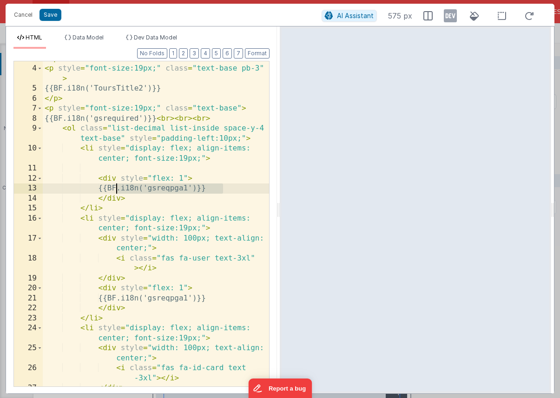
drag, startPoint x: 226, startPoint y: 187, endPoint x: 118, endPoint y: 190, distance: 107.8
click at [118, 190] on div "</ p > < p style = "font-size:19px;" class = "text-base pb-3" > {{BF.i18n('Tour…" at bounding box center [156, 226] width 226 height 345
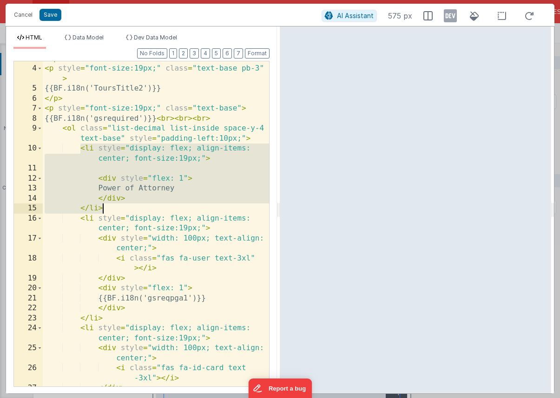
drag, startPoint x: 80, startPoint y: 145, endPoint x: 112, endPoint y: 208, distance: 70.7
click at [112, 208] on div "</ p > < p style = "font-size:19px;" class = "text-base pb-3" > {{BF.i18n('Tour…" at bounding box center [156, 226] width 226 height 345
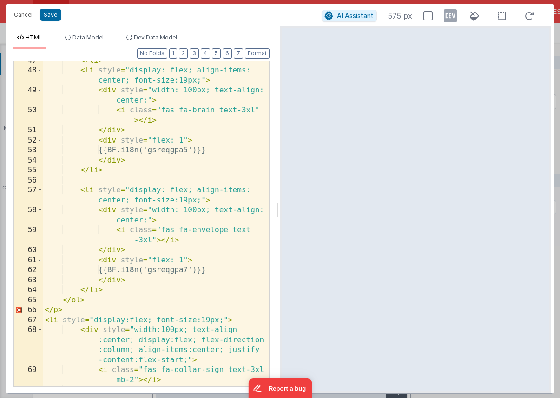
scroll to position [647, 0]
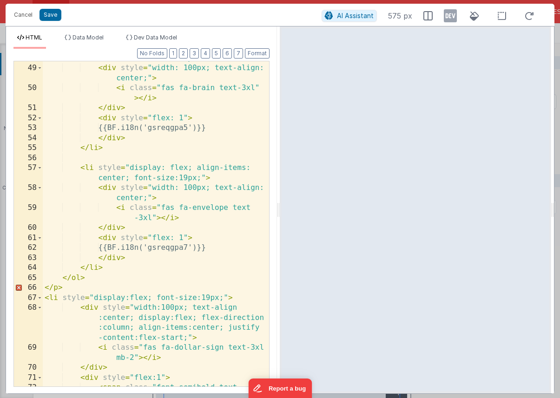
click at [124, 228] on div "< li style = "display: flex; align-items: center; font-size:19px;" > < div styl…" at bounding box center [156, 230] width 226 height 375
click at [113, 268] on div "< li style = "display: flex; align-items: center; font-size:19px;" > < div styl…" at bounding box center [156, 230] width 226 height 375
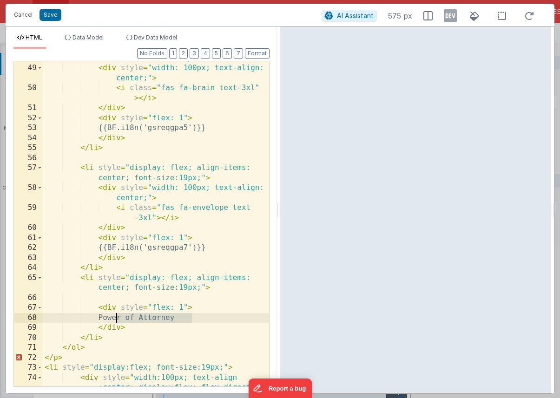
drag, startPoint x: 192, startPoint y: 317, endPoint x: 118, endPoint y: 318, distance: 73.9
click at [118, 318] on div "< li style = "display: flex; align-items: center; font-size:19px;" > < div styl…" at bounding box center [156, 235] width 226 height 385
click at [146, 328] on div "< li style = "display: flex; align-items: center; font-size:19px;" > < div styl…" at bounding box center [156, 235] width 226 height 385
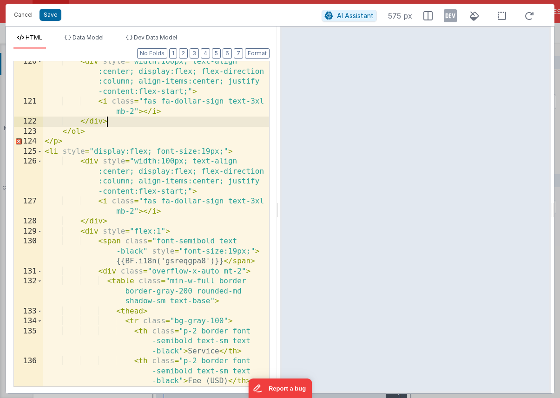
scroll to position [1614, 0]
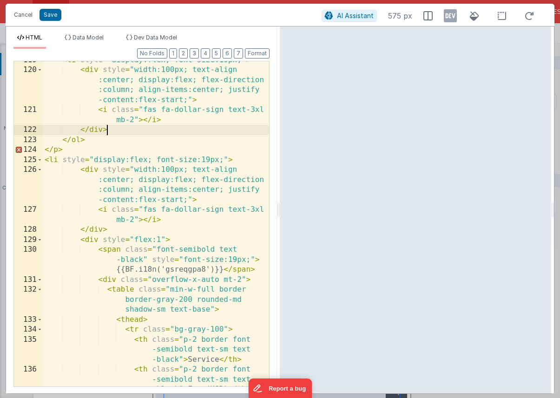
click at [69, 152] on div "< li style = "display:flex; font-size:19px;" > < div style = "width:100px; text…" at bounding box center [156, 237] width 226 height 365
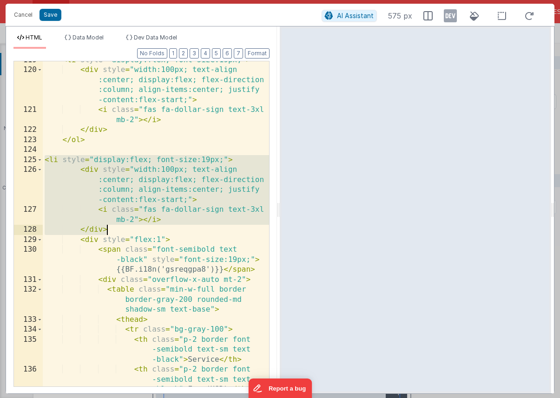
drag, startPoint x: 45, startPoint y: 162, endPoint x: 124, endPoint y: 229, distance: 103.2
click at [124, 229] on div "< li style = "display:flex; font-size:19px;" > < div style = "width:100px; text…" at bounding box center [156, 237] width 226 height 365
click at [166, 131] on div "< li style = "display:flex; font-size:19px;" > < div style = "width:100px; text…" at bounding box center [156, 237] width 226 height 365
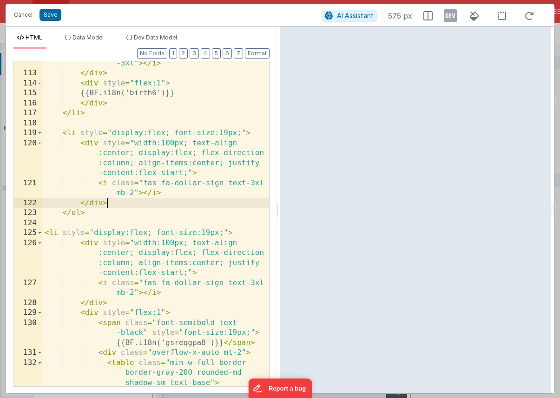
scroll to position [1513, 0]
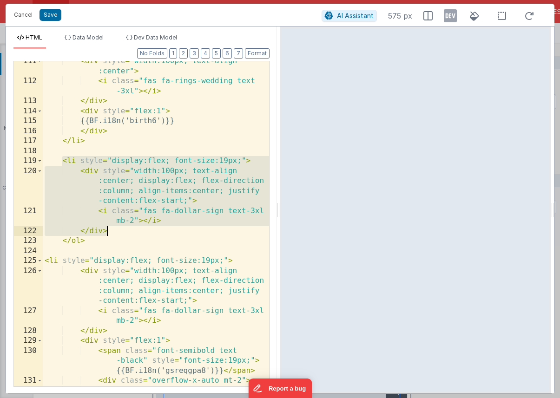
drag, startPoint x: 62, startPoint y: 160, endPoint x: 115, endPoint y: 234, distance: 90.8
click at [115, 234] on div "< div style = "width:100px; text-align :center" > < i class = "fas fa-rings-wed…" at bounding box center [156, 243] width 226 height 375
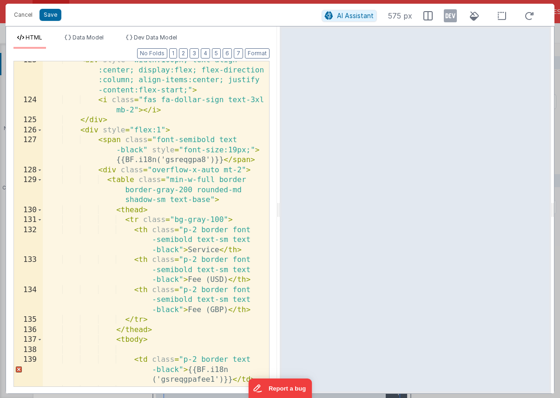
scroll to position [2082, 0]
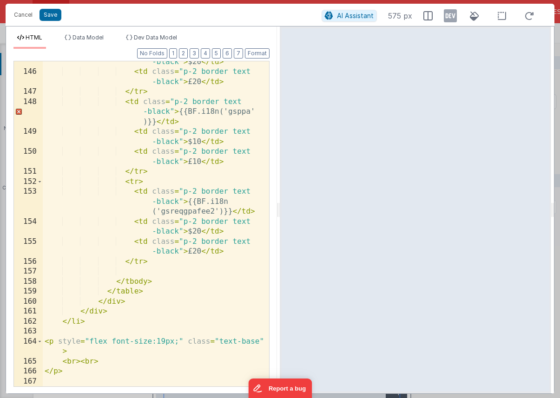
click at [161, 260] on div "< td class = "p-2 border text -black" > $20 </ td > < td class = "p-2 border te…" at bounding box center [156, 224] width 226 height 355
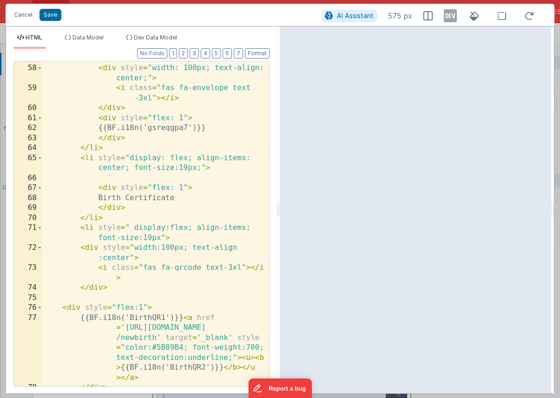
scroll to position [767, 0]
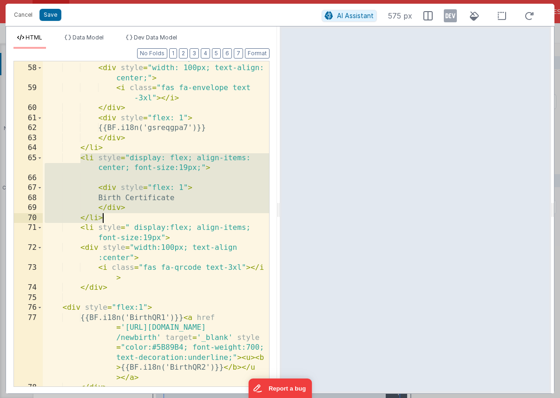
drag, startPoint x: 79, startPoint y: 157, endPoint x: 129, endPoint y: 219, distance: 79.3
click at [129, 219] on div "< li style = "display: flex; align-items: center; font-size:19px;" > < div styl…" at bounding box center [156, 220] width 226 height 355
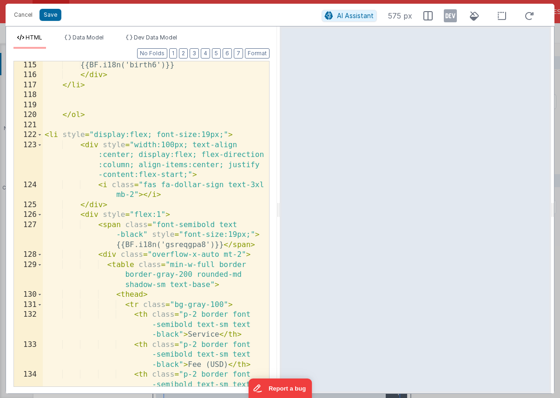
scroll to position [1569, 0]
click at [126, 203] on div "{{BF.i18n('birth6')}} </ div > </ li > </ ol > < li style = "display:flex; font…" at bounding box center [156, 242] width 226 height 365
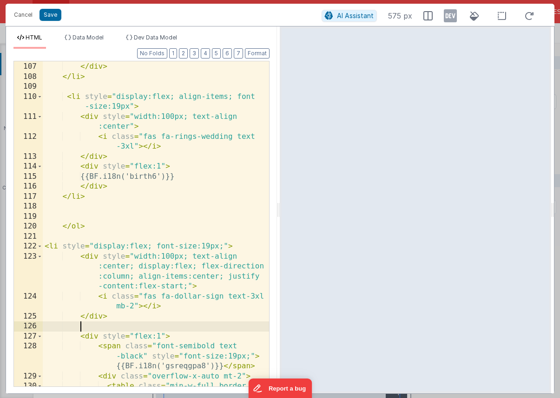
scroll to position [1458, 0]
click at [94, 226] on div "{{BF.i18n('birth5')}} </ div > </ li > < li style = "display:flex; align-items;…" at bounding box center [156, 234] width 226 height 365
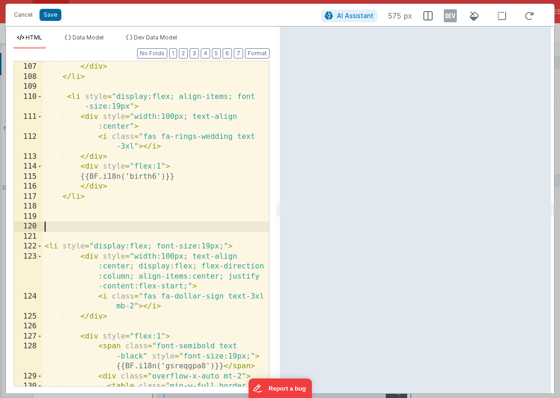
click at [134, 322] on div "{{BF.i18n('birth5')}} </ div > </ li > < li style = "display:flex; align-items;…" at bounding box center [156, 234] width 226 height 365
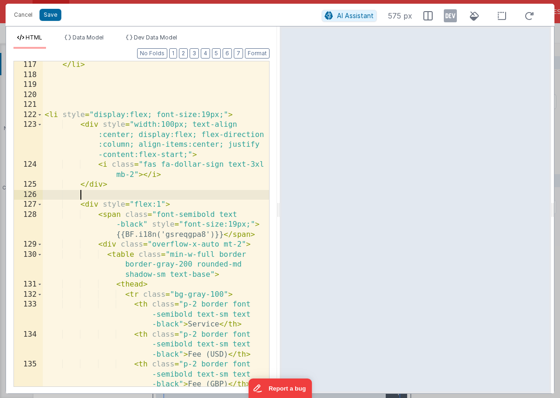
scroll to position [1586, 0]
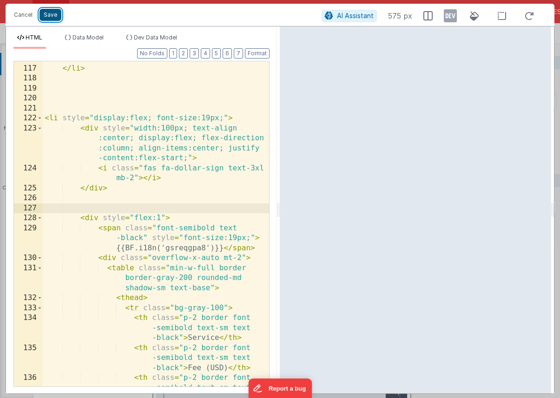
click at [52, 15] on button "Save" at bounding box center [50, 15] width 22 height 12
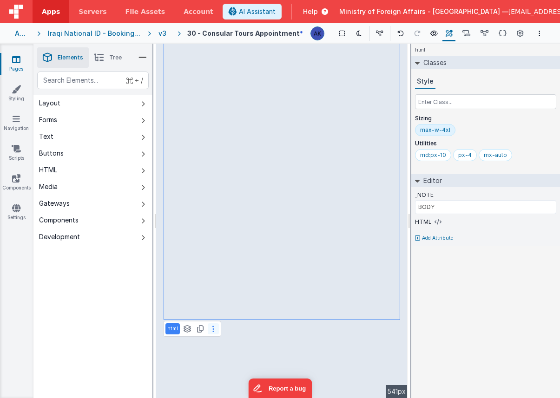
click at [209, 327] on button at bounding box center [213, 328] width 11 height 11
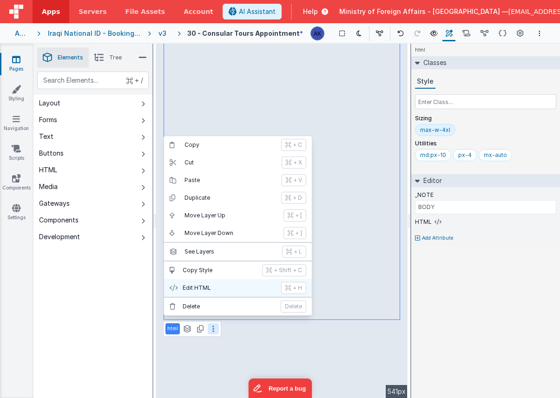
click at [213, 284] on p "Edit HTML" at bounding box center [229, 287] width 93 height 7
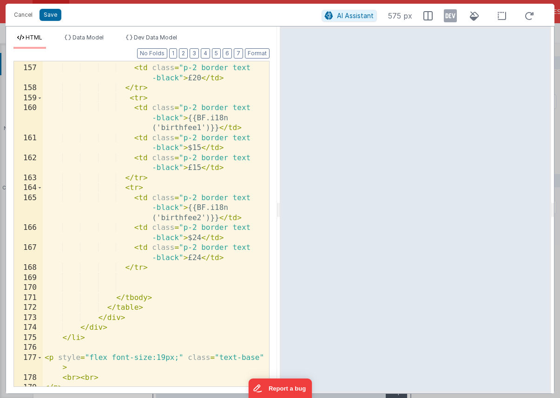
scroll to position [2292, 0]
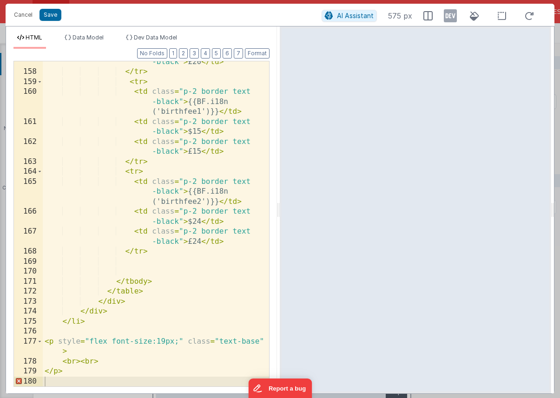
click at [167, 250] on div "< td class = "p-2 border text -black" > £20 </ td > </ tr > < tr > < td class =…" at bounding box center [156, 224] width 226 height 355
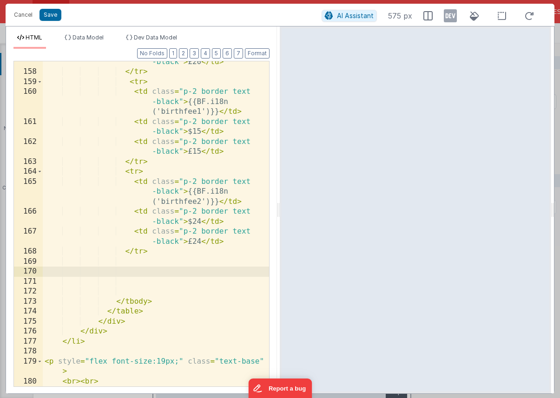
scroll to position [2532, 0]
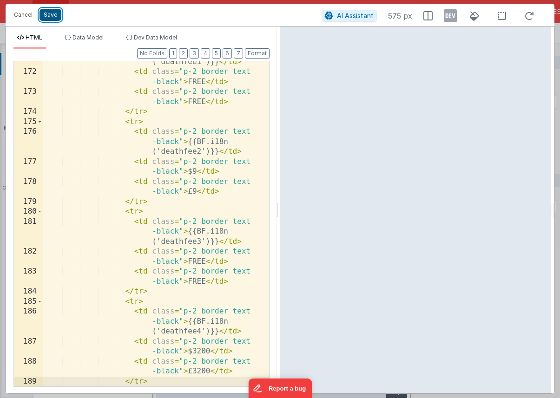
click at [52, 12] on button "Save" at bounding box center [50, 15] width 22 height 12
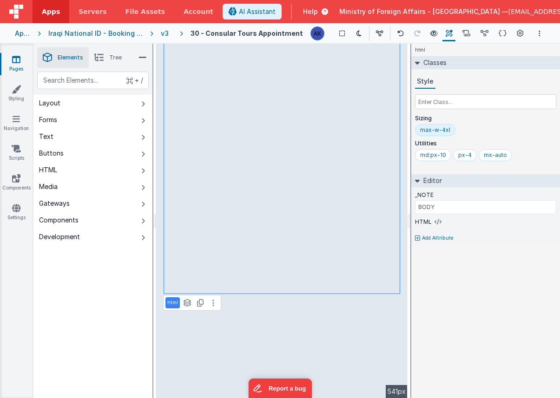
type input "BUTTON BOOK"
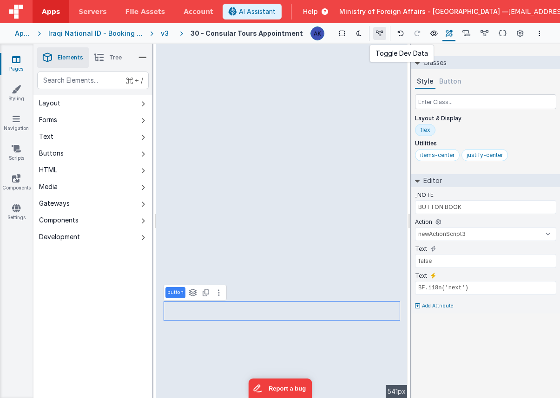
click at [376, 36] on icon at bounding box center [379, 33] width 7 height 7
click at [381, 33] on icon at bounding box center [379, 33] width 7 height 7
click at [466, 31] on icon at bounding box center [466, 34] width 8 height 10
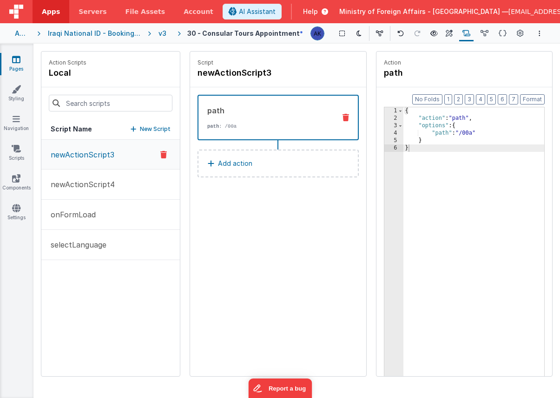
click at [170, 34] on div "v3" at bounding box center [164, 33] width 12 height 9
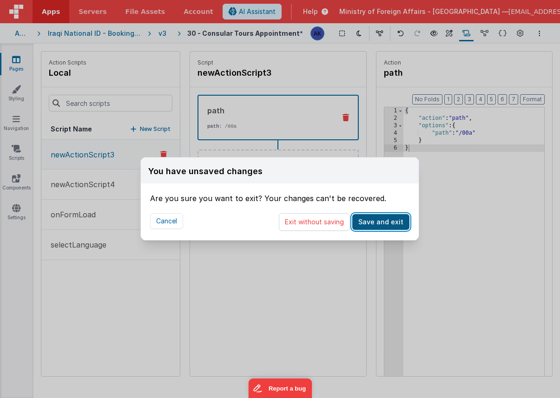
click at [381, 220] on button "Save and exit" at bounding box center [380, 222] width 57 height 16
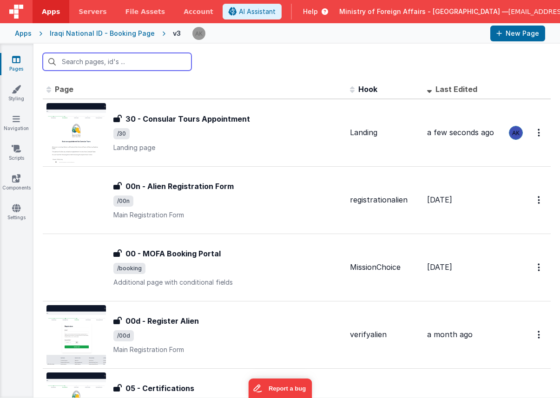
click at [113, 61] on input "text" at bounding box center [117, 62] width 149 height 18
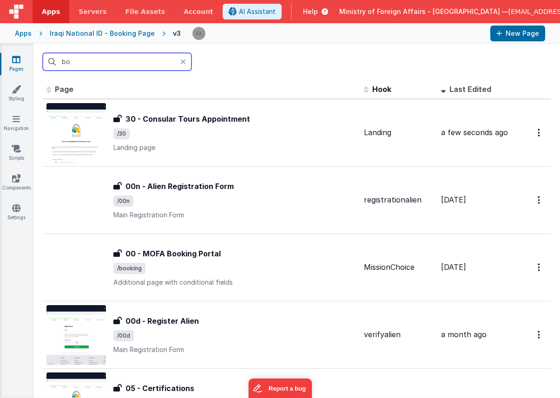
type input "b"
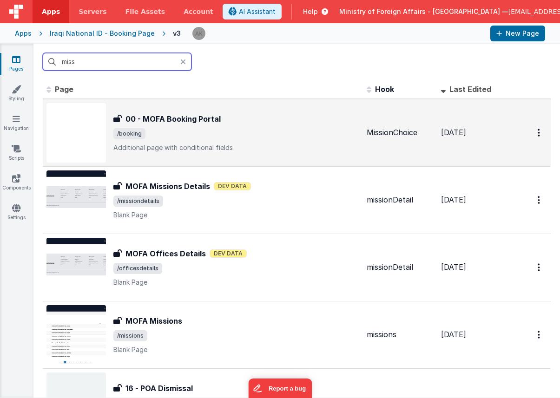
type input "miss"
click at [90, 130] on img at bounding box center [75, 132] width 59 height 59
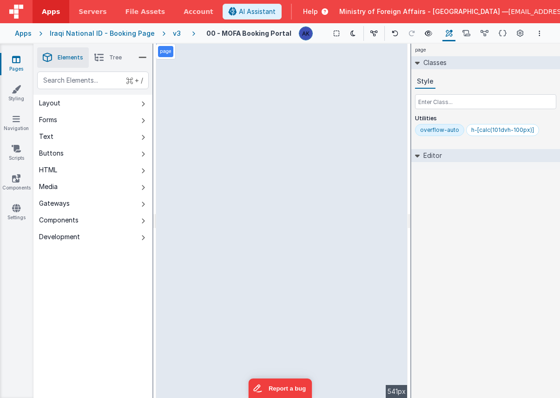
select select "submit2"
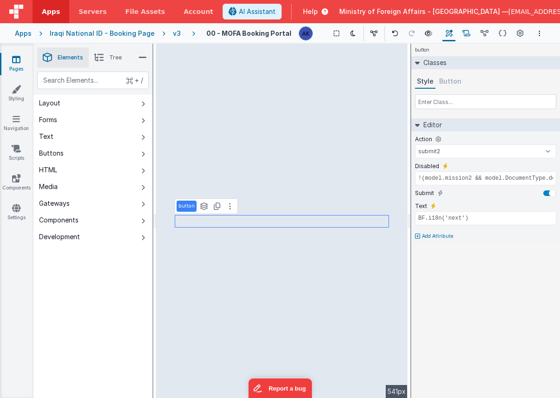
click at [468, 32] on icon at bounding box center [466, 34] width 8 height 10
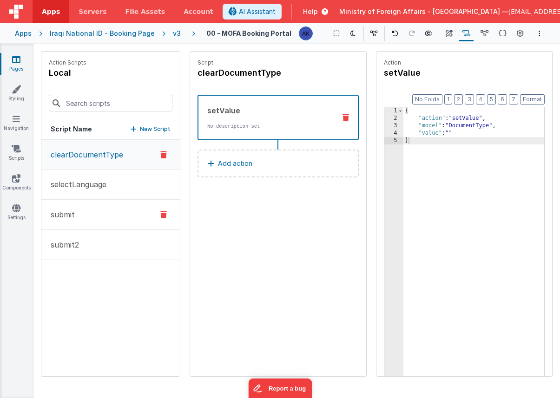
click at [95, 220] on button "submit" at bounding box center [110, 215] width 138 height 30
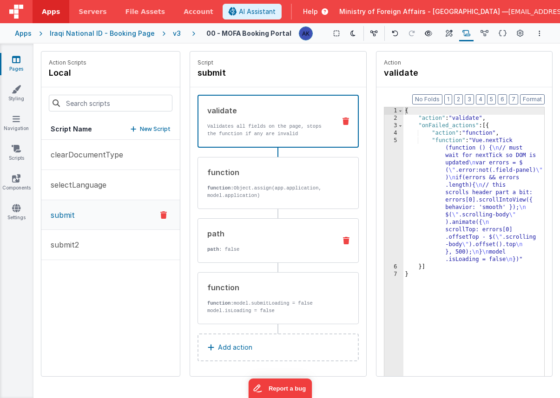
click at [242, 236] on div "path" at bounding box center [269, 233] width 124 height 11
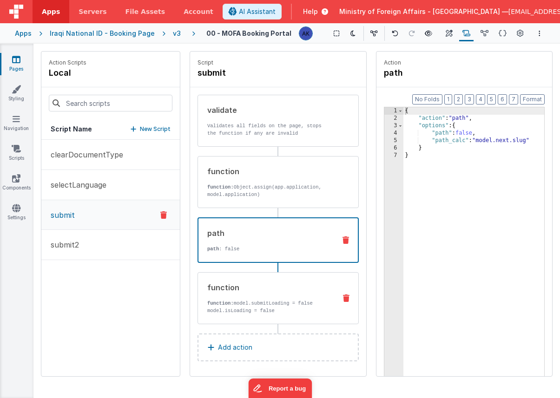
click at [247, 295] on div "function function: model.submitLoading = false model.isLoading = false" at bounding box center [264, 298] width 133 height 33
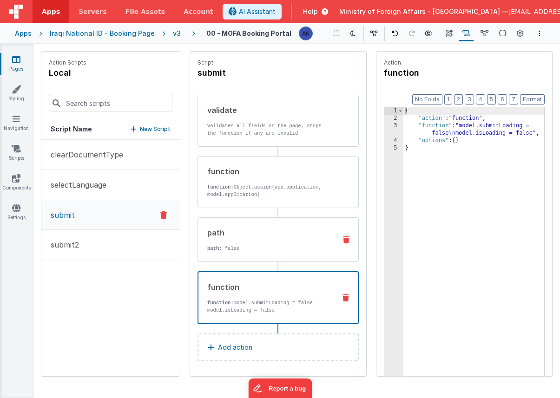
click at [249, 246] on p "path : false" at bounding box center [269, 248] width 124 height 7
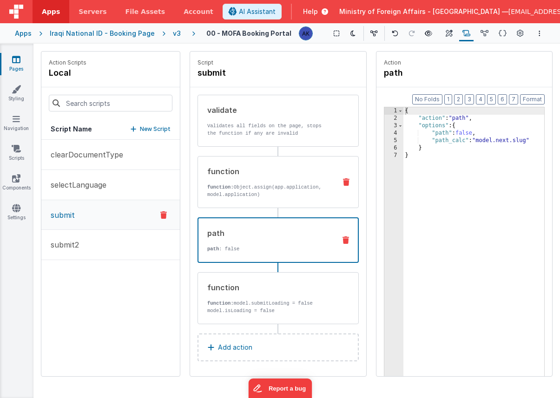
click at [247, 193] on p "function: Object.assign(app.application, model.application)" at bounding box center [269, 191] width 124 height 15
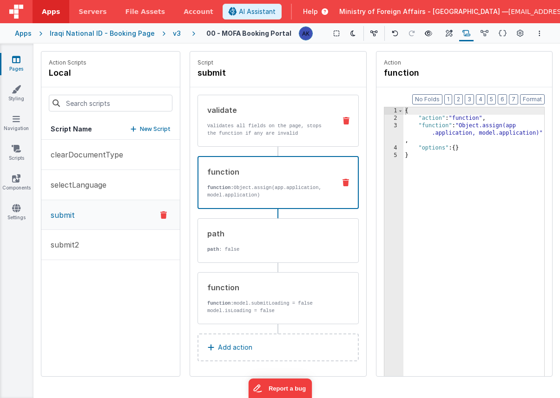
click at [254, 127] on p "Validates all fields on the page, stops the function if any are invalid" at bounding box center [269, 129] width 124 height 15
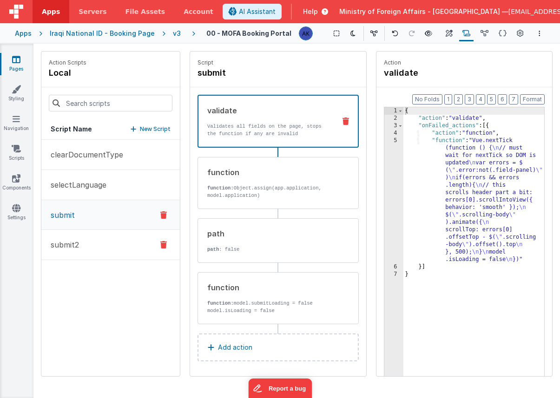
click at [111, 257] on button "submit2" at bounding box center [110, 245] width 138 height 30
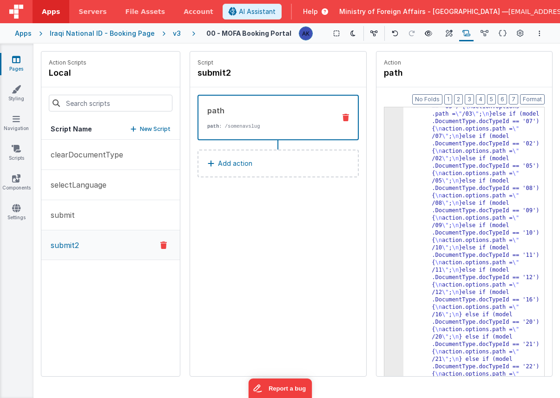
scroll to position [59, 0]
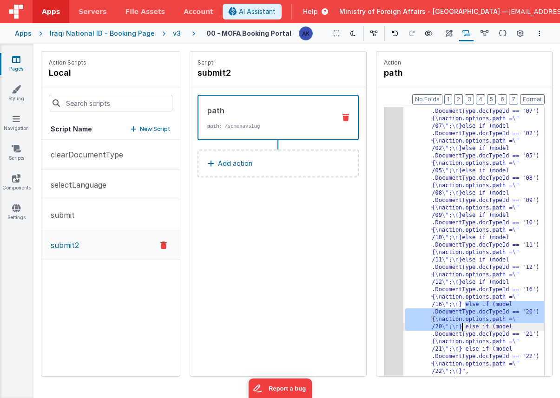
drag, startPoint x: 465, startPoint y: 305, endPoint x: 463, endPoint y: 327, distance: 22.0
click at [463, 327] on div ""function" : "if (model.DocumentType .docTypeId == '04') { \n action .options.p…" at bounding box center [473, 371] width 141 height 617
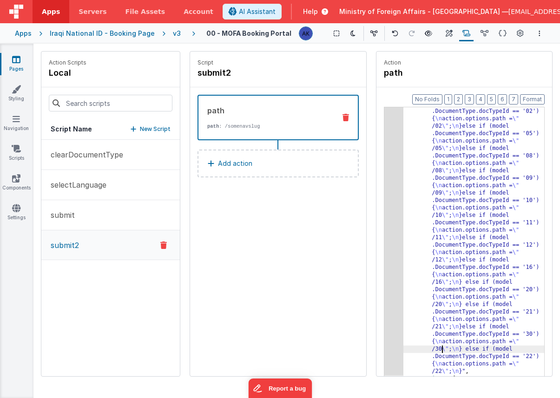
scroll to position [81, 0]
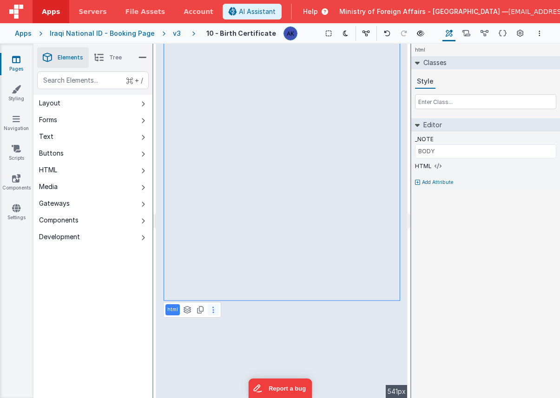
click at [213, 309] on icon at bounding box center [213, 309] width 2 height 7
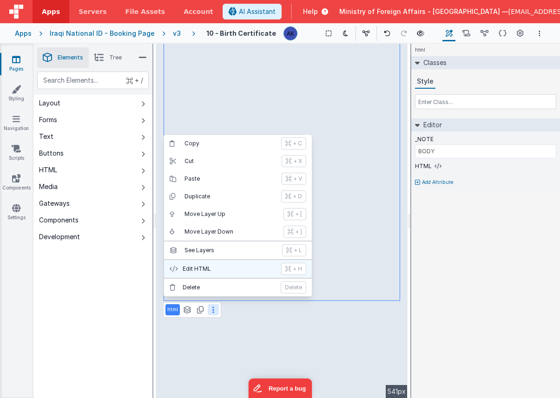
click at [212, 268] on p "Edit HTML" at bounding box center [229, 268] width 93 height 7
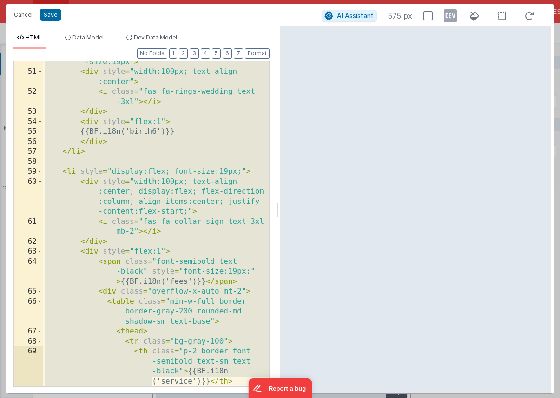
scroll to position [723, 0]
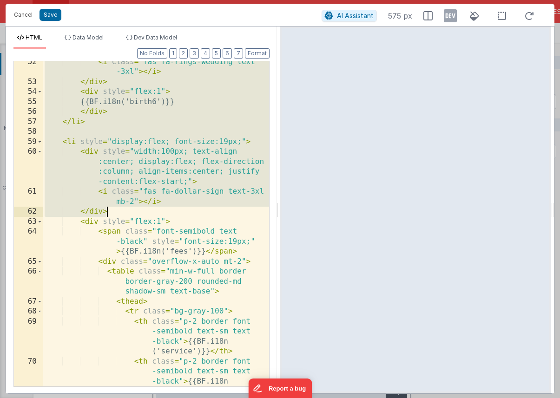
drag, startPoint x: 60, startPoint y: 185, endPoint x: 151, endPoint y: 213, distance: 94.9
click at [151, 213] on div "< i class = "fas fa-rings-wedding text -3xl" > </ i > </ div > < div style = "f…" at bounding box center [156, 249] width 226 height 385
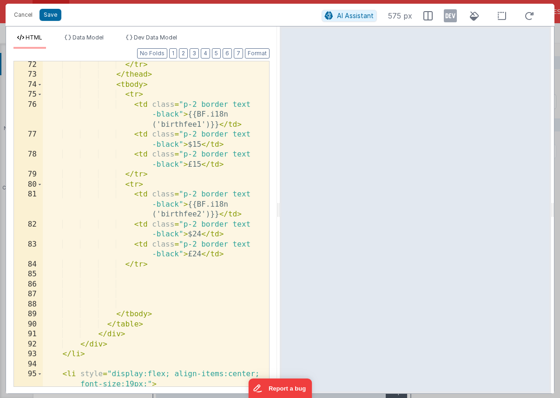
scroll to position [1085, 0]
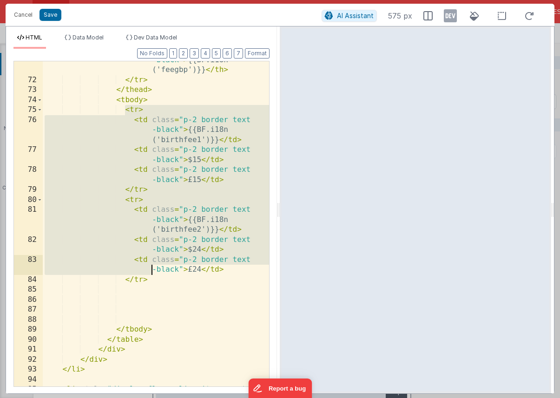
drag, startPoint x: 125, startPoint y: 112, endPoint x: 156, endPoint y: 270, distance: 161.8
click at [155, 267] on div "< th class = "p-2 border font -semibold text-sm text -black" > {{BF.i18n ('feeg…" at bounding box center [156, 227] width 226 height 385
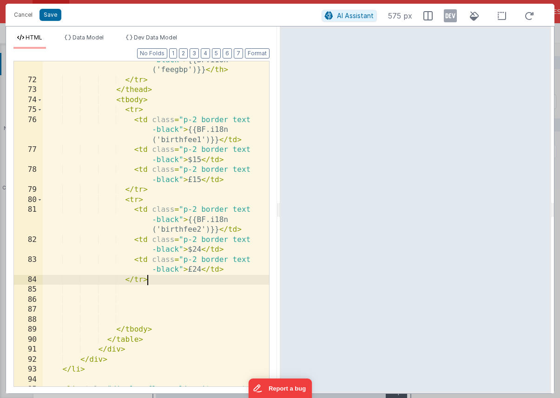
click at [157, 279] on div "< th class = "p-2 border font -semibold text-sm text -black" > {{BF.i18n ('feeg…" at bounding box center [156, 227] width 226 height 385
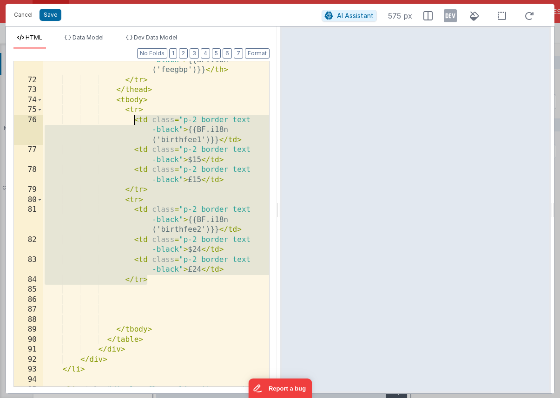
drag, startPoint x: 157, startPoint y: 279, endPoint x: 134, endPoint y: 117, distance: 163.8
click at [134, 117] on div "< th class = "p-2 border font -semibold text-sm text -black" > {{BF.i18n ('feeg…" at bounding box center [156, 227] width 226 height 385
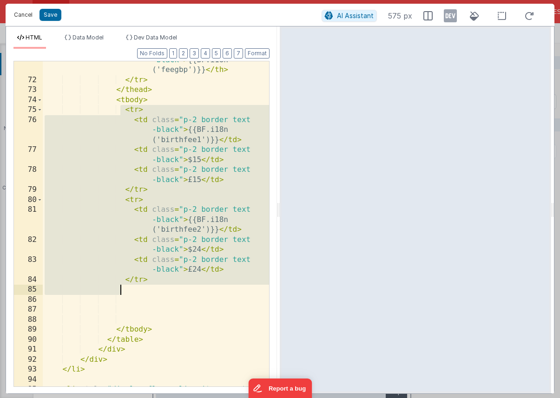
click at [19, 13] on button "Cancel" at bounding box center [23, 14] width 28 height 13
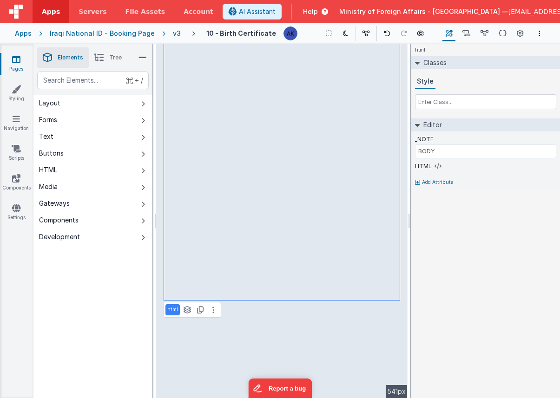
click at [173, 30] on div "v3" at bounding box center [179, 33] width 12 height 9
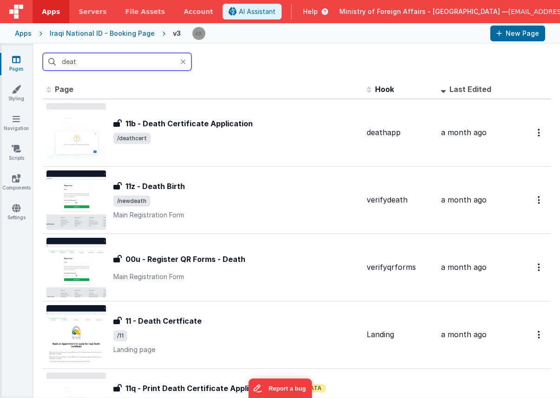
type input "death"
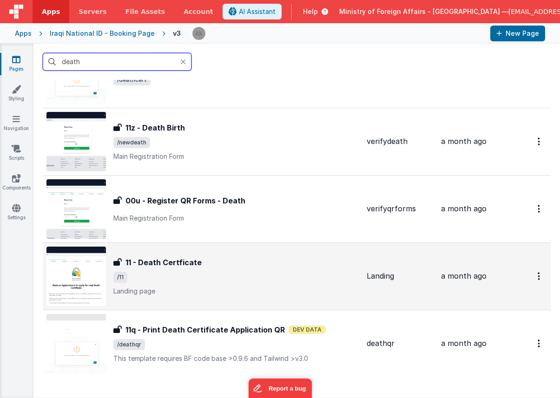
scroll to position [64, 0]
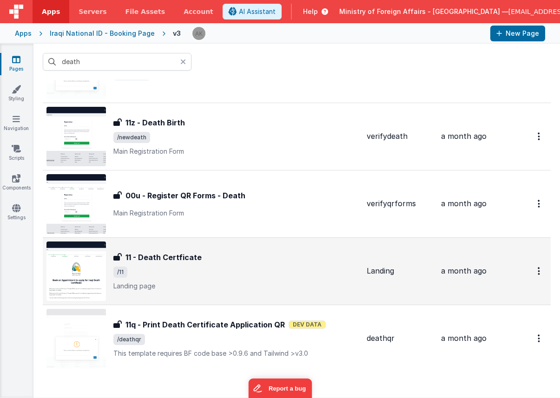
click at [84, 270] on img at bounding box center [75, 271] width 59 height 59
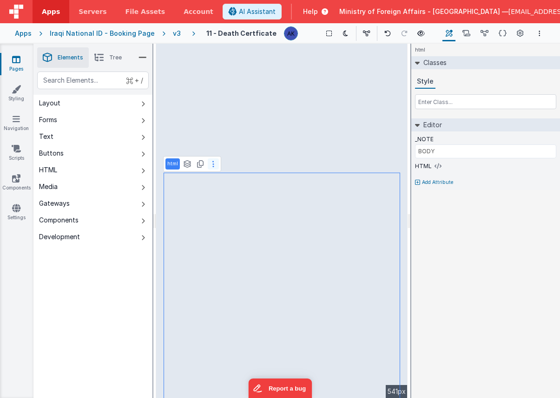
click at [216, 168] on button at bounding box center [213, 163] width 11 height 11
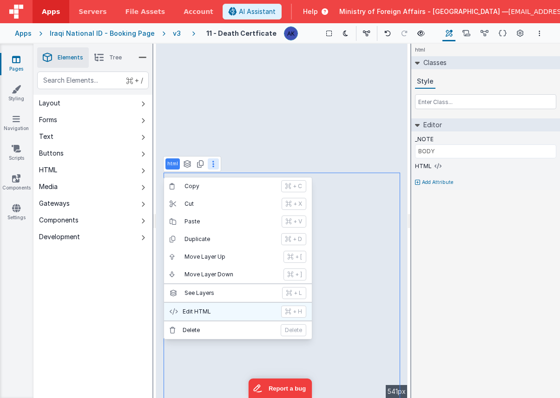
click at [209, 314] on p "Edit HTML" at bounding box center [229, 311] width 93 height 7
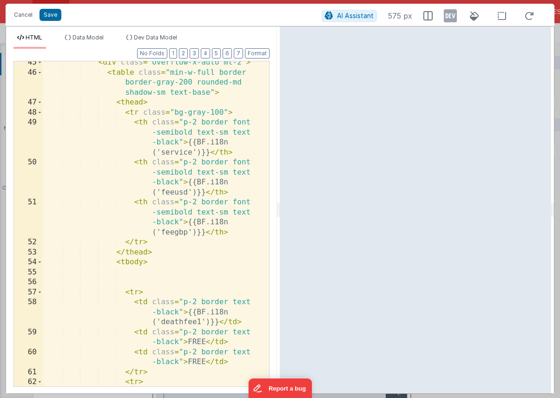
scroll to position [581, 0]
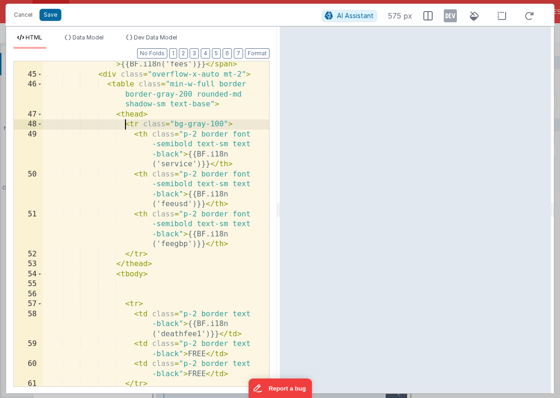
click at [125, 124] on div "< span class = "font-semibold text -black" style = "font-size:19px;" > {{BF.i18…" at bounding box center [156, 221] width 226 height 365
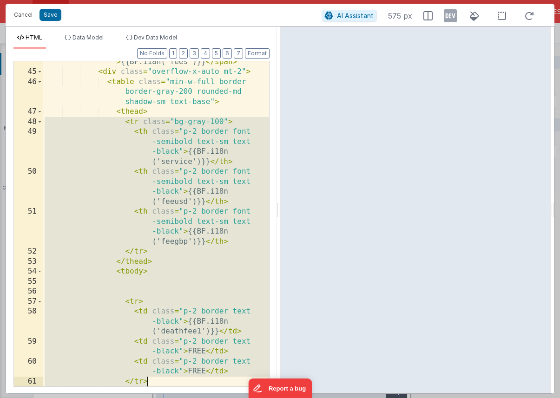
scroll to position [584, 0]
drag, startPoint x: 125, startPoint y: 124, endPoint x: 179, endPoint y: 383, distance: 264.2
click at [179, 383] on div "< span class = "font-semibold text -black" style = "font-size:19px;" > {{BF.i18…" at bounding box center [156, 219] width 226 height 365
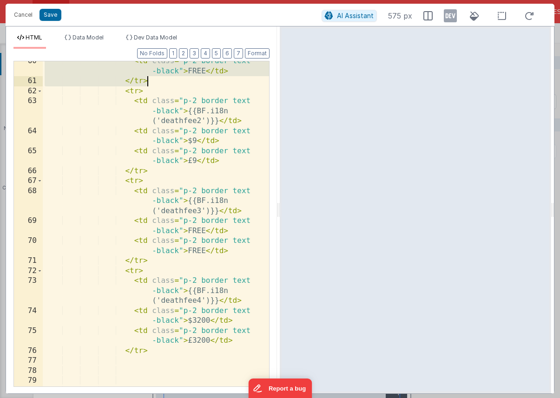
scroll to position [884, 0]
click at [156, 352] on div "< td class = "p-2 border text -black" > FREE </ td > </ tr > < tr > < td class …" at bounding box center [156, 233] width 226 height 355
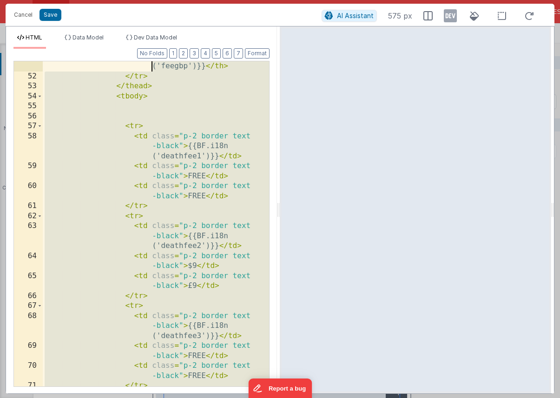
scroll to position [709, 0]
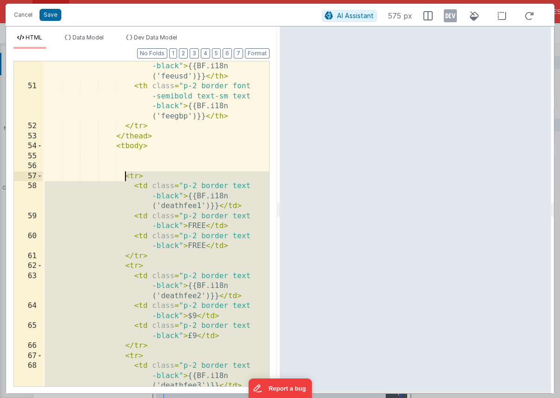
drag, startPoint x: 156, startPoint y: 352, endPoint x: 125, endPoint y: 173, distance: 182.1
click at [125, 173] on div "< th class = "p-2 border font -semibold text-sm text -black" > {{BF.i18n ('feeu…" at bounding box center [156, 233] width 226 height 385
click at [26, 14] on button "Cancel" at bounding box center [23, 14] width 28 height 13
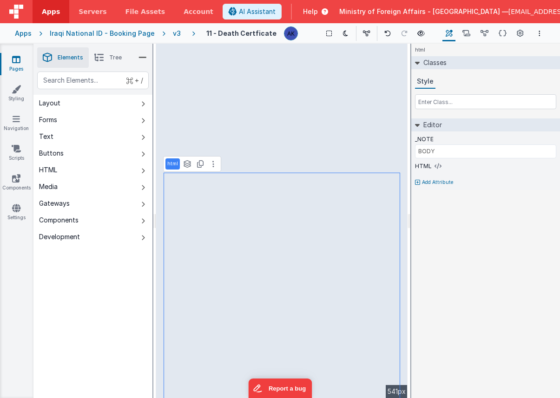
click at [173, 30] on div "v3" at bounding box center [179, 33] width 12 height 9
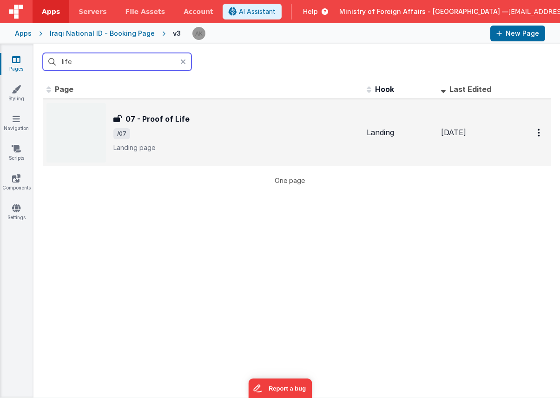
type input "life"
click at [82, 117] on img at bounding box center [75, 132] width 59 height 59
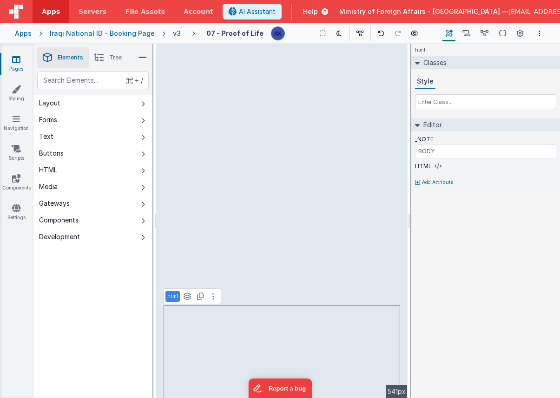
click at [173, 34] on div "v3" at bounding box center [179, 33] width 12 height 9
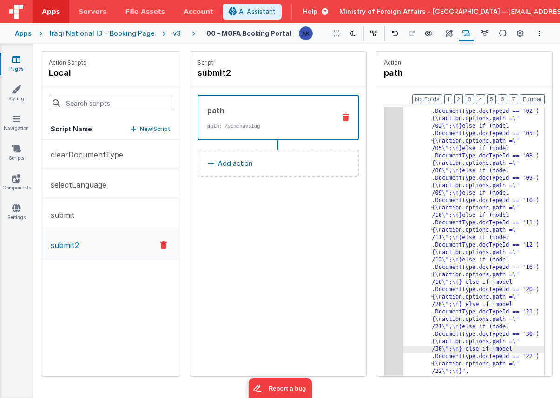
scroll to position [81, 0]
click at [173, 34] on div "v3" at bounding box center [179, 33] width 12 height 9
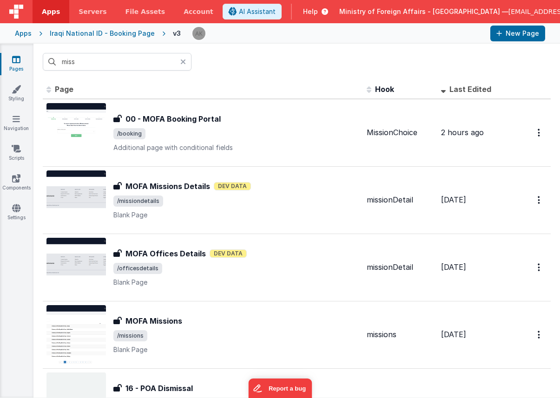
click at [116, 31] on div "Iraqi National ID - Booking Page" at bounding box center [102, 33] width 105 height 9
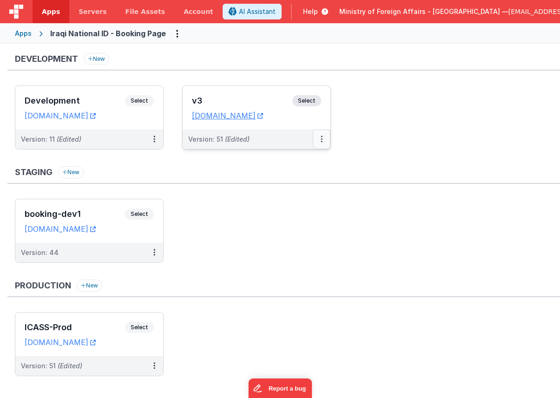
click at [323, 138] on button at bounding box center [322, 140] width 18 height 20
click at [297, 193] on link "Deploy..." at bounding box center [290, 193] width 82 height 17
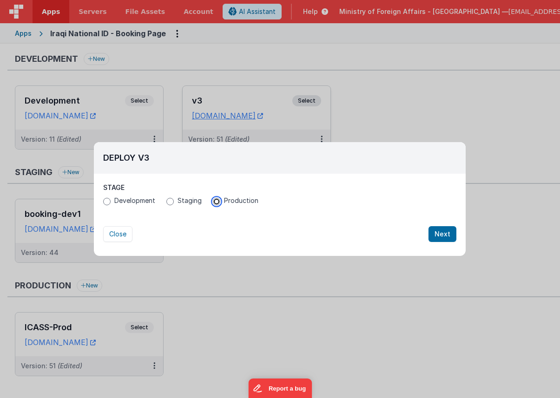
click at [217, 199] on input "Production" at bounding box center [216, 201] width 7 height 7
radio input "true"
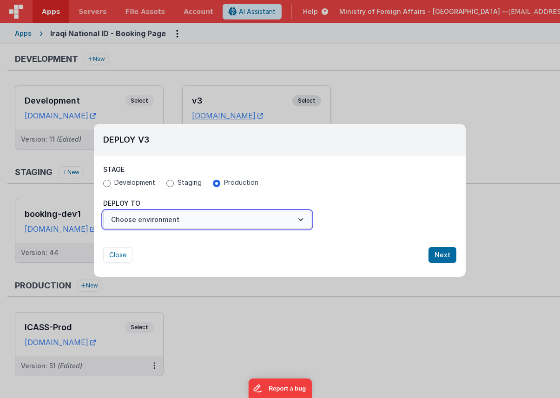
click at [230, 216] on button "Choose environment" at bounding box center [207, 220] width 208 height 18
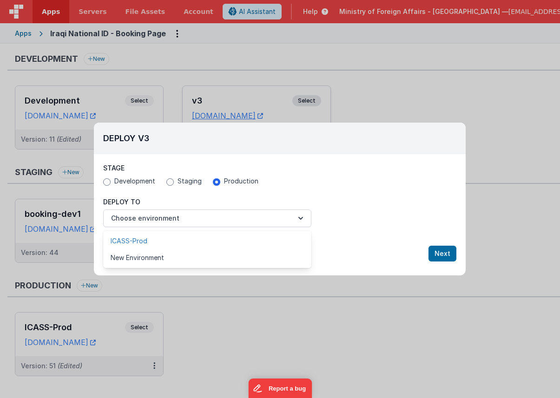
click at [210, 241] on link "ICASS-Prod" at bounding box center [207, 241] width 208 height 17
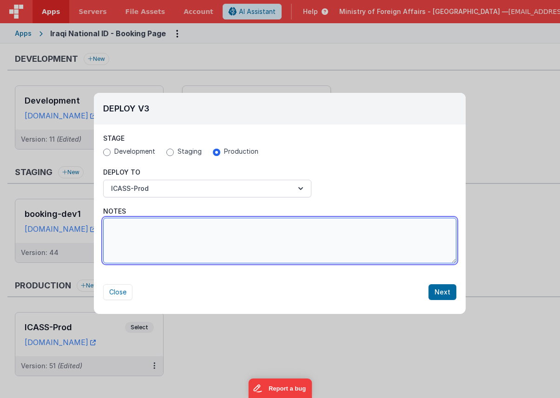
click at [194, 245] on textarea "Notes" at bounding box center [279, 241] width 353 height 46
type textarea "added new page for consular tours"
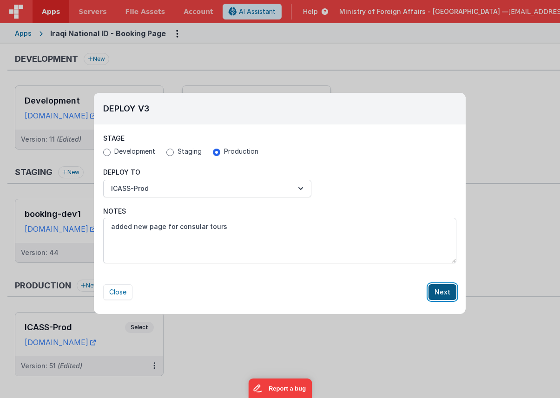
click at [446, 294] on button "Next" at bounding box center [442, 292] width 28 height 16
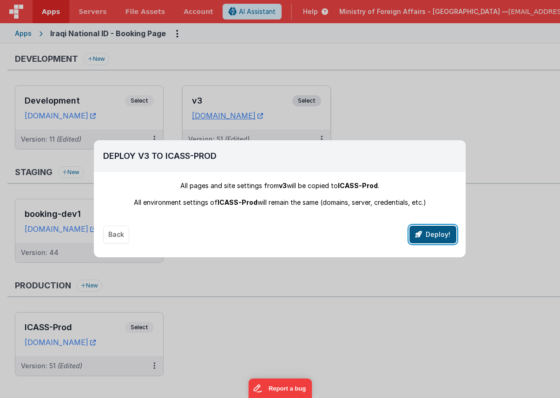
click at [444, 237] on button "Deploy!" at bounding box center [432, 235] width 47 height 18
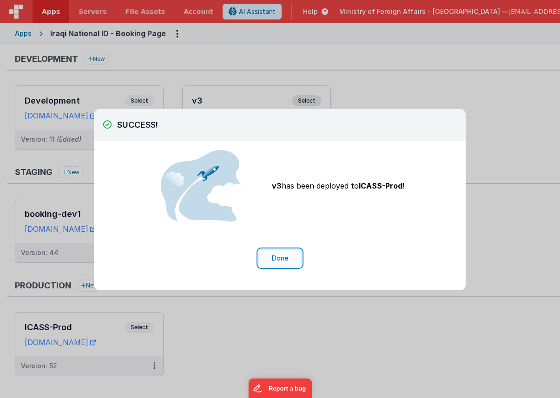
click at [268, 260] on button "Done" at bounding box center [279, 258] width 43 height 18
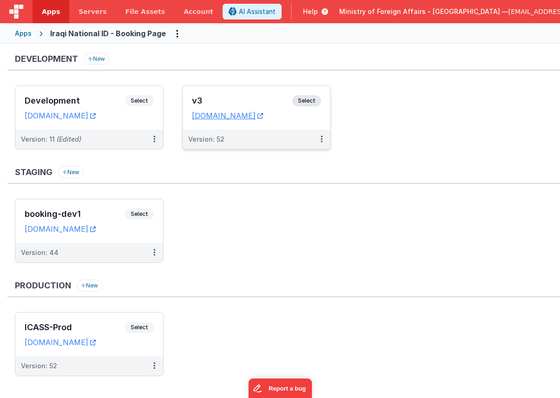
scroll to position [13, 0]
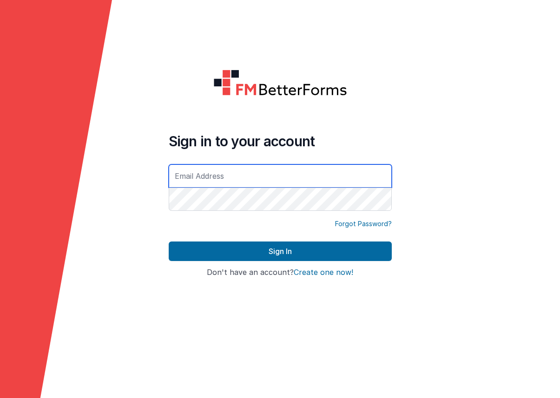
type input "[EMAIL_ADDRESS][DOMAIN_NAME]"
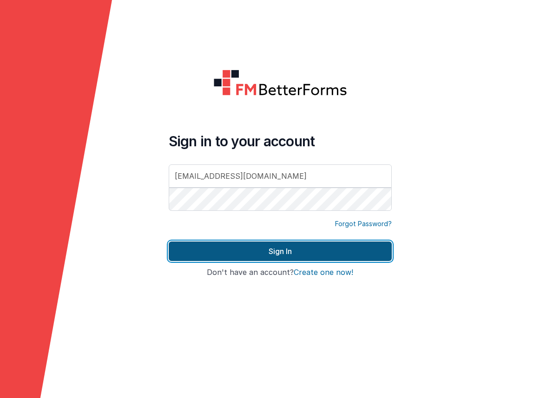
click at [250, 252] on button "Sign In" at bounding box center [280, 252] width 223 height 20
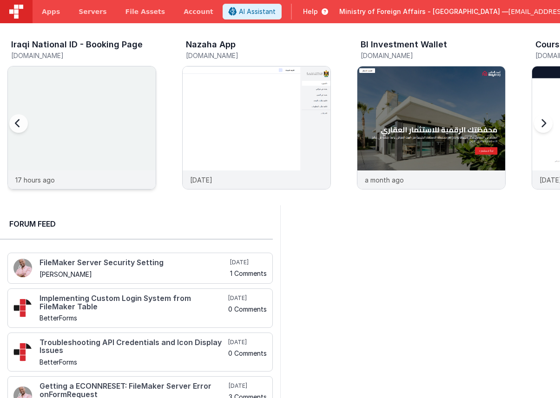
click at [141, 113] on img at bounding box center [82, 140] width 148 height 148
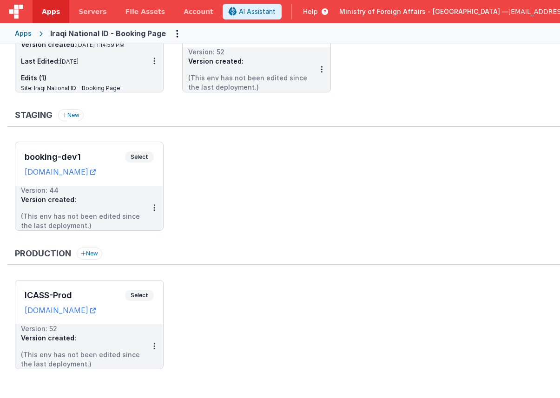
scroll to position [105, 0]
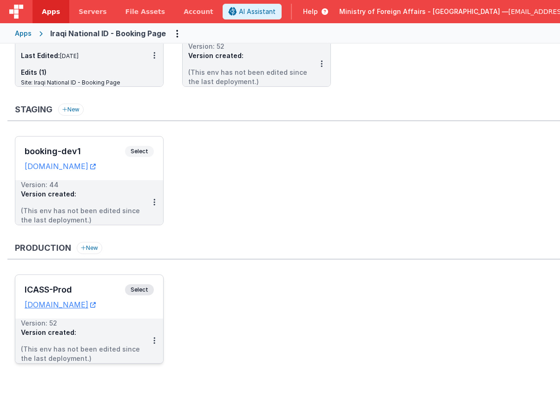
click at [147, 291] on span "Select" at bounding box center [139, 289] width 29 height 11
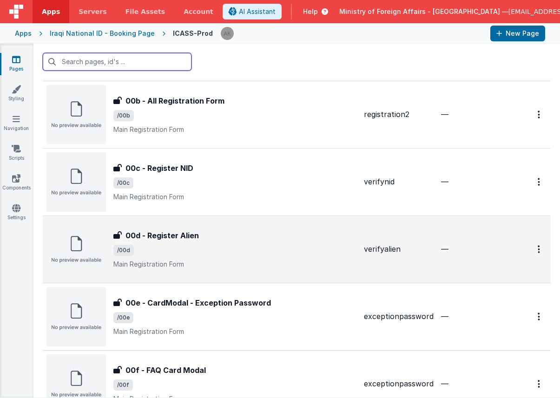
scroll to position [89, 0]
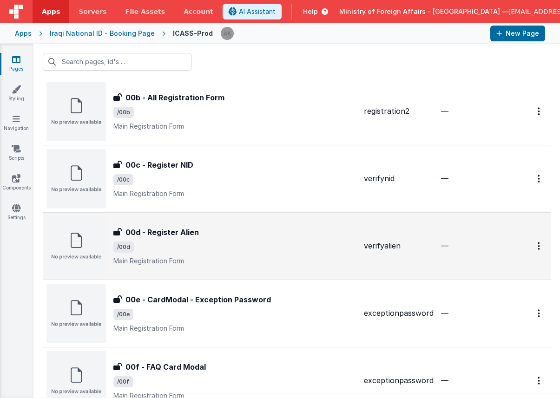
click at [85, 242] on img at bounding box center [75, 246] width 59 height 59
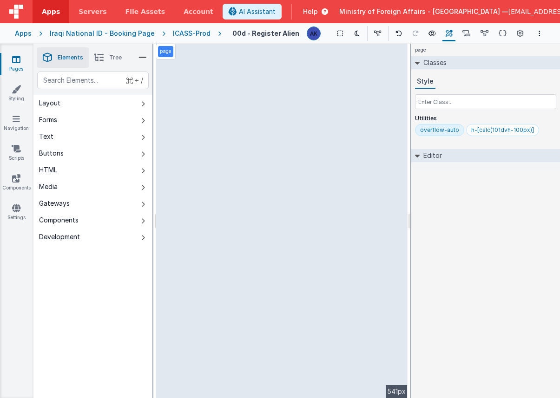
click at [196, 35] on div "ICASS-Prod" at bounding box center [192, 33] width 38 height 9
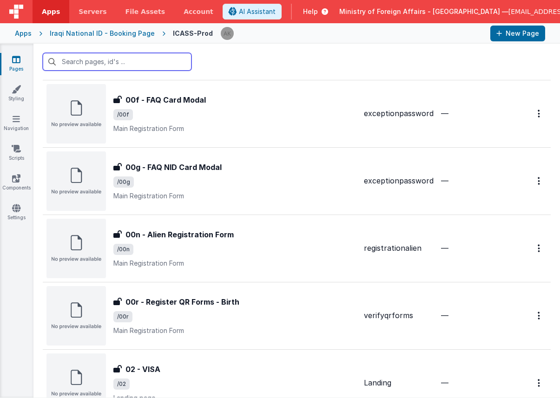
scroll to position [359, 0]
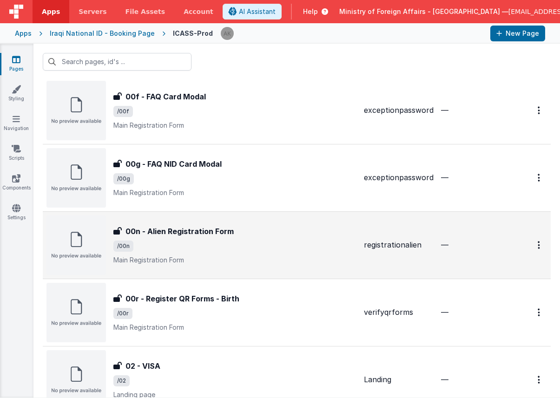
click at [76, 241] on img at bounding box center [75, 245] width 59 height 59
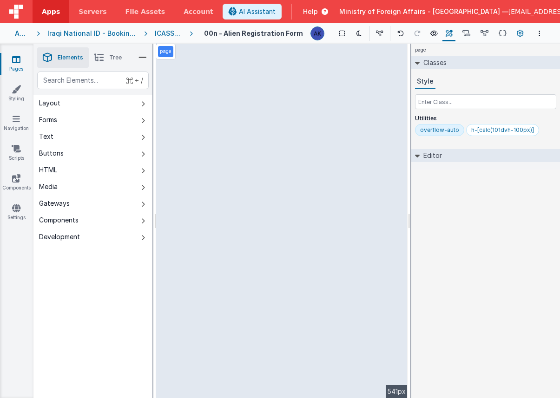
click at [519, 31] on icon at bounding box center [520, 34] width 7 height 10
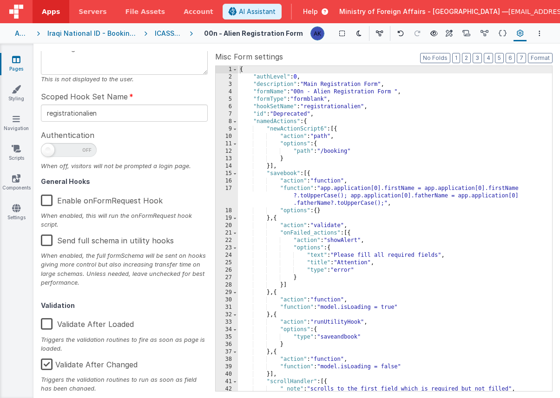
scroll to position [90, 0]
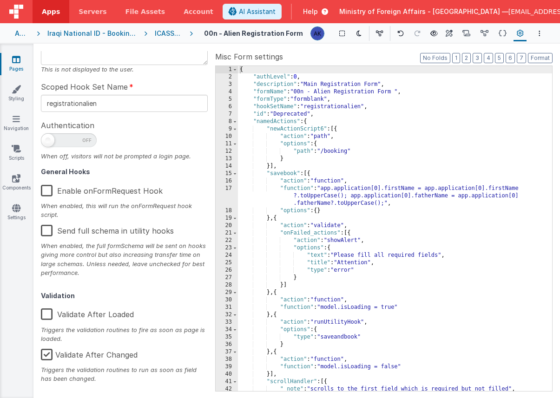
click at [47, 188] on label "Enable onFormRequest Hook" at bounding box center [102, 189] width 122 height 20
click at [0, 0] on input "Enable onFormRequest Hook" at bounding box center [0, 0] width 0 height 0
click at [543, 33] on button "Options" at bounding box center [539, 33] width 11 height 11
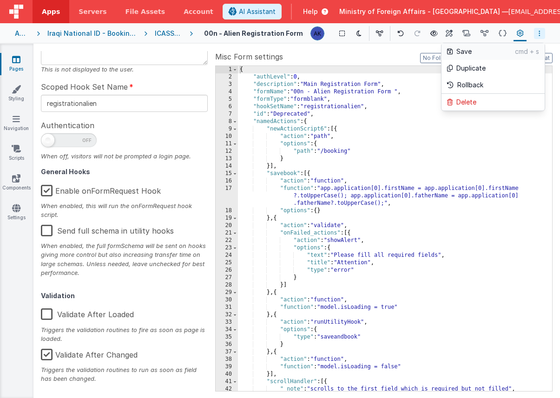
click at [499, 54] on p "Save" at bounding box center [485, 51] width 59 height 9
